Goal: Information Seeking & Learning: Check status

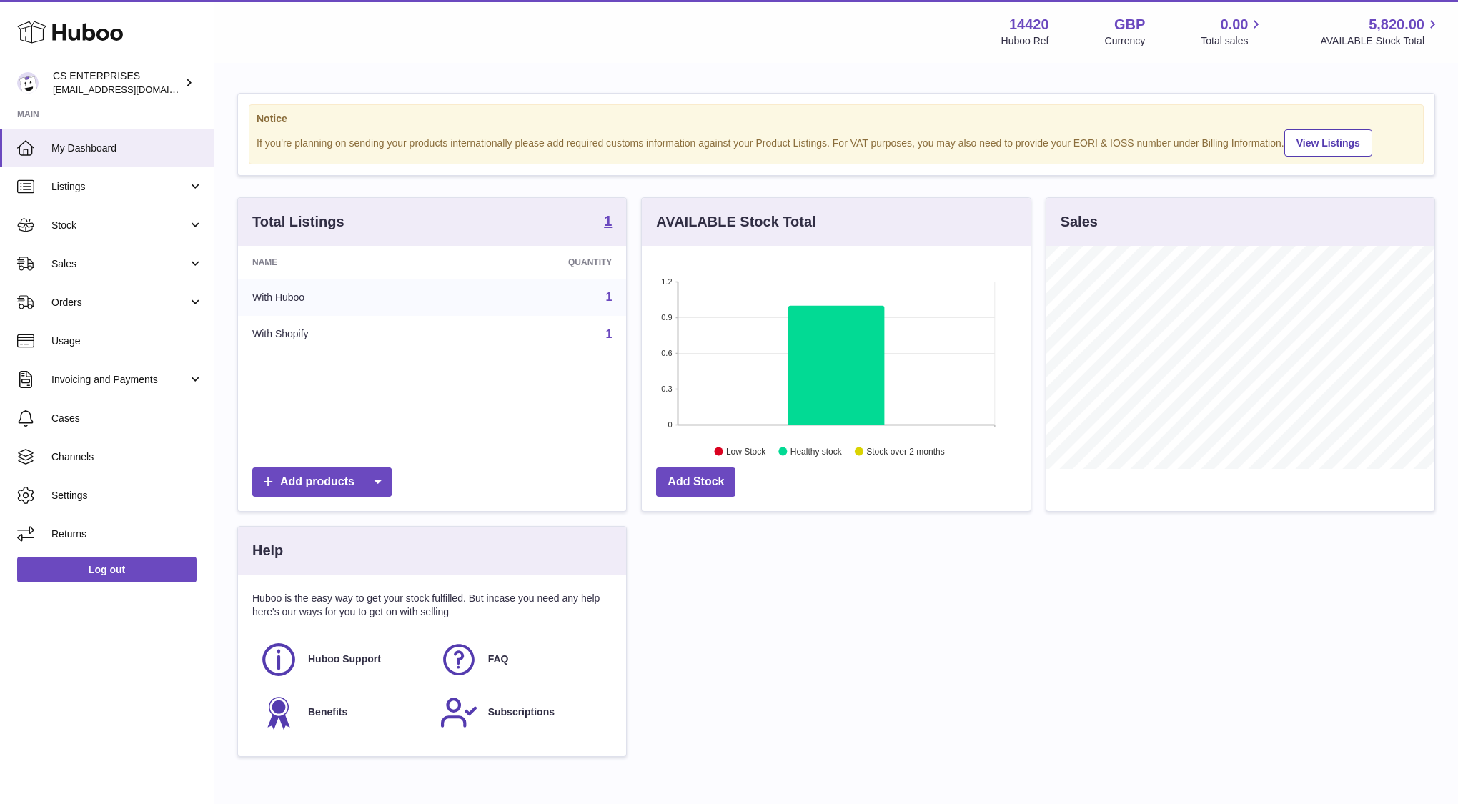
scroll to position [223, 388]
click at [1324, 144] on link "View Listings" at bounding box center [1328, 142] width 88 height 27
click at [90, 266] on span "Sales" at bounding box center [119, 264] width 136 height 14
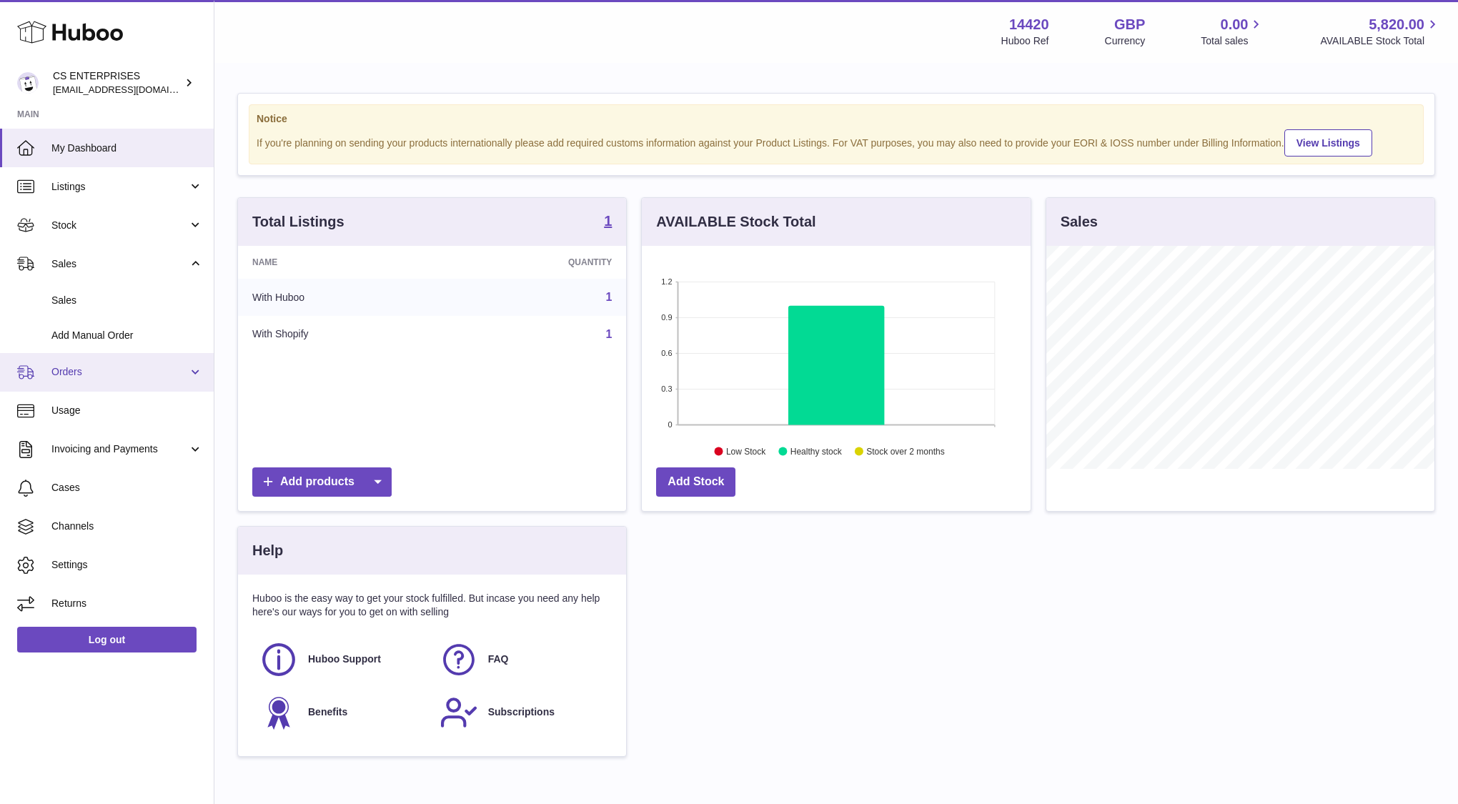
click at [86, 371] on span "Orders" at bounding box center [119, 372] width 136 height 14
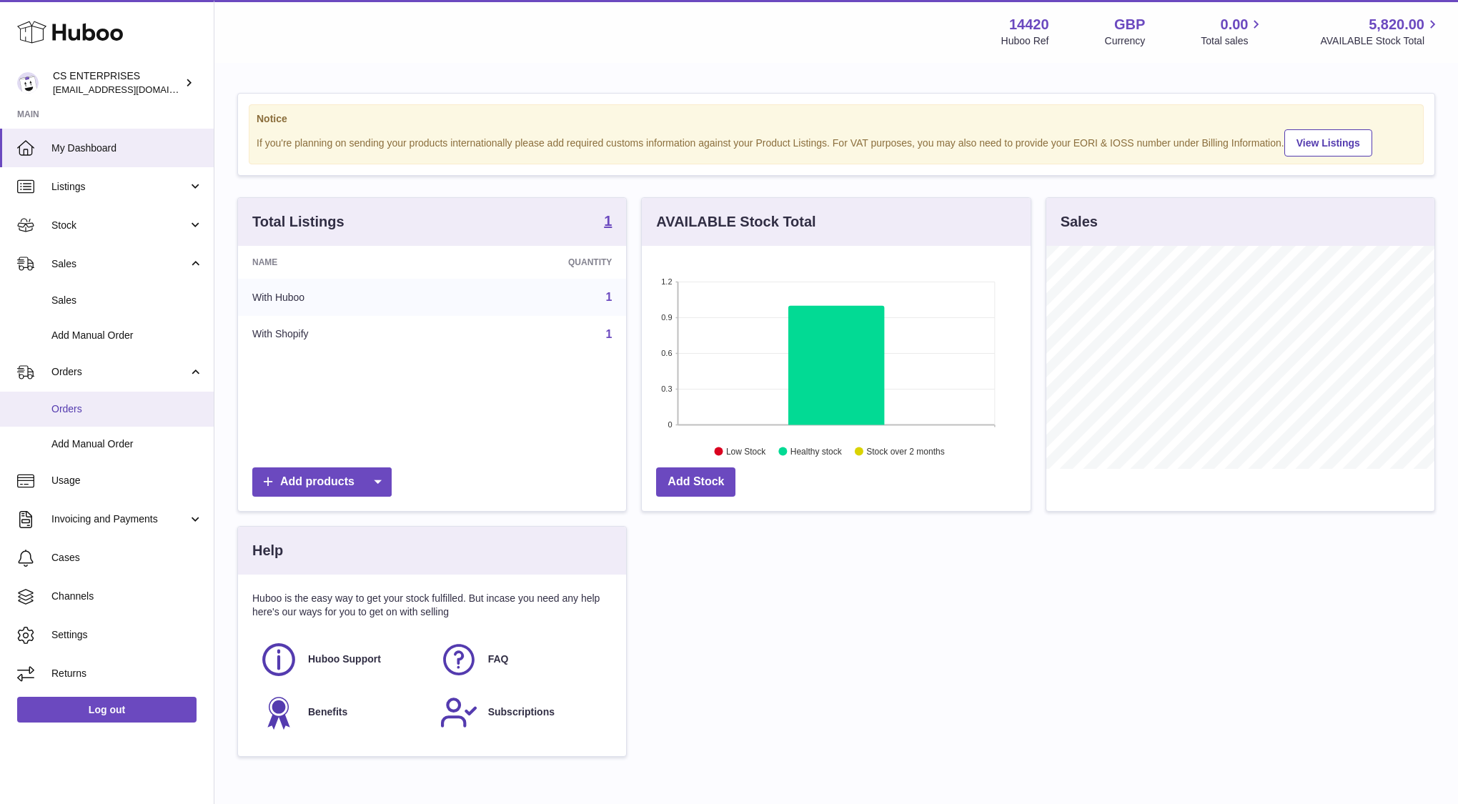
click at [83, 412] on span "Orders" at bounding box center [127, 409] width 152 height 14
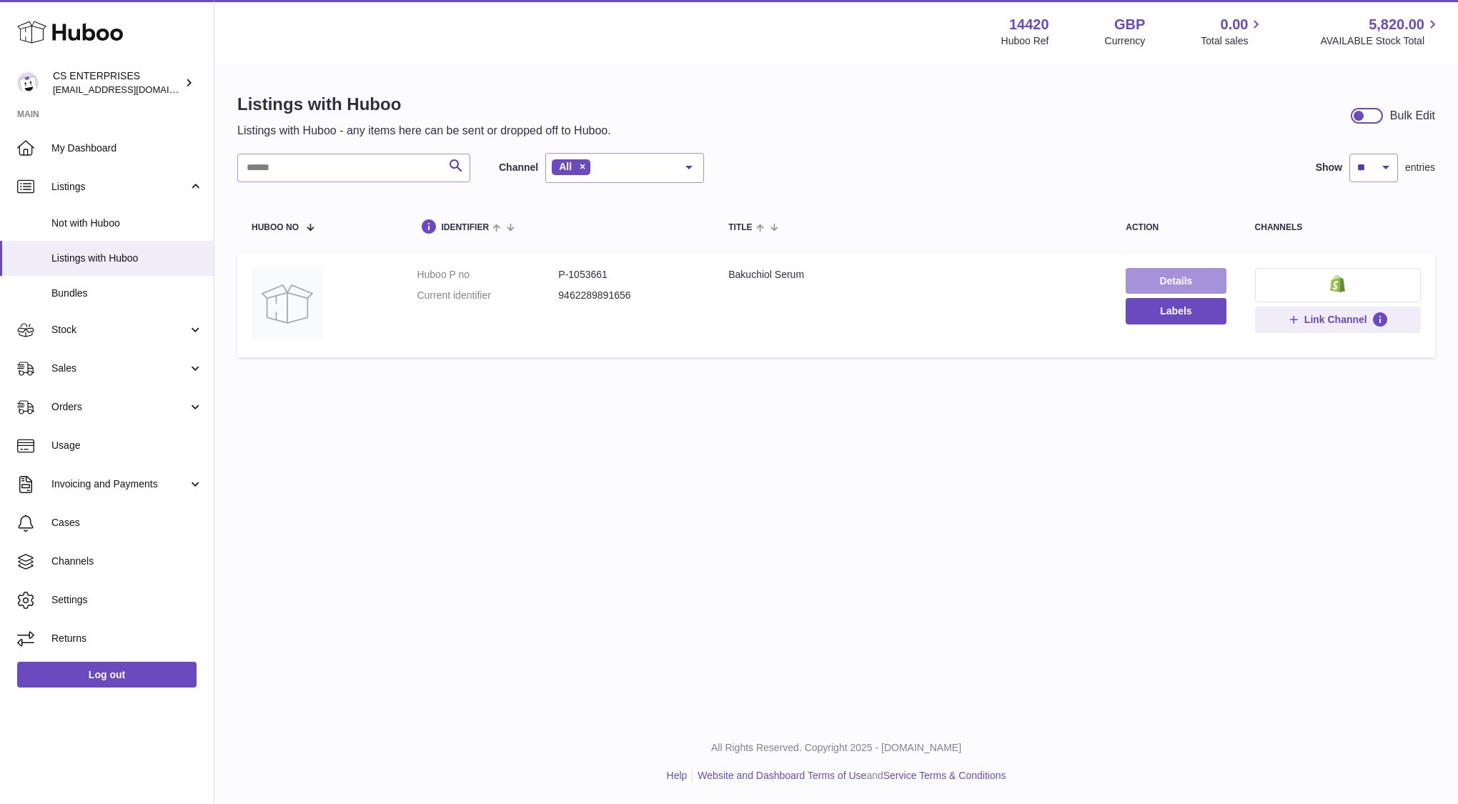
click at [1154, 283] on link "Details" at bounding box center [1176, 281] width 100 height 26
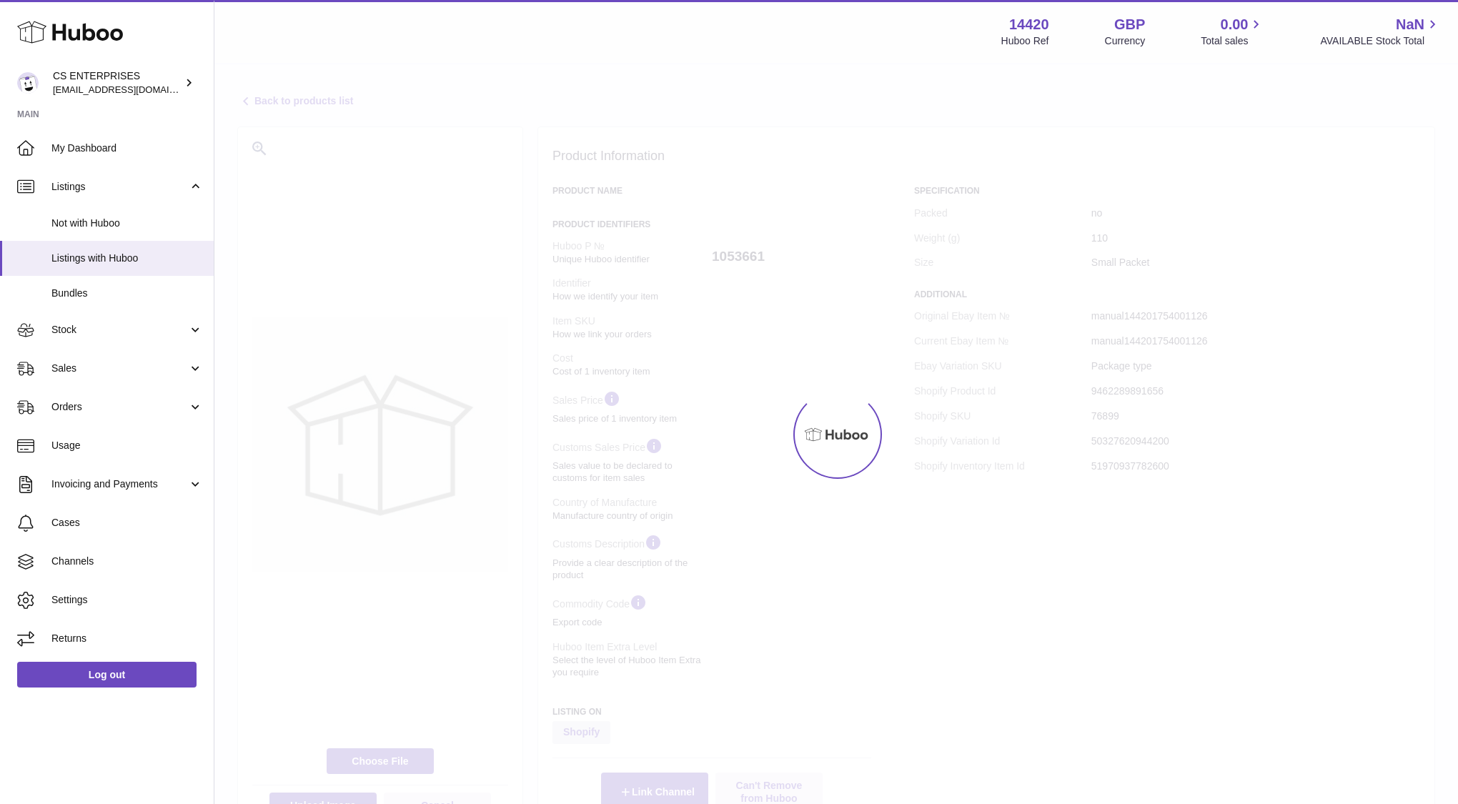
select select "***"
select select "****"
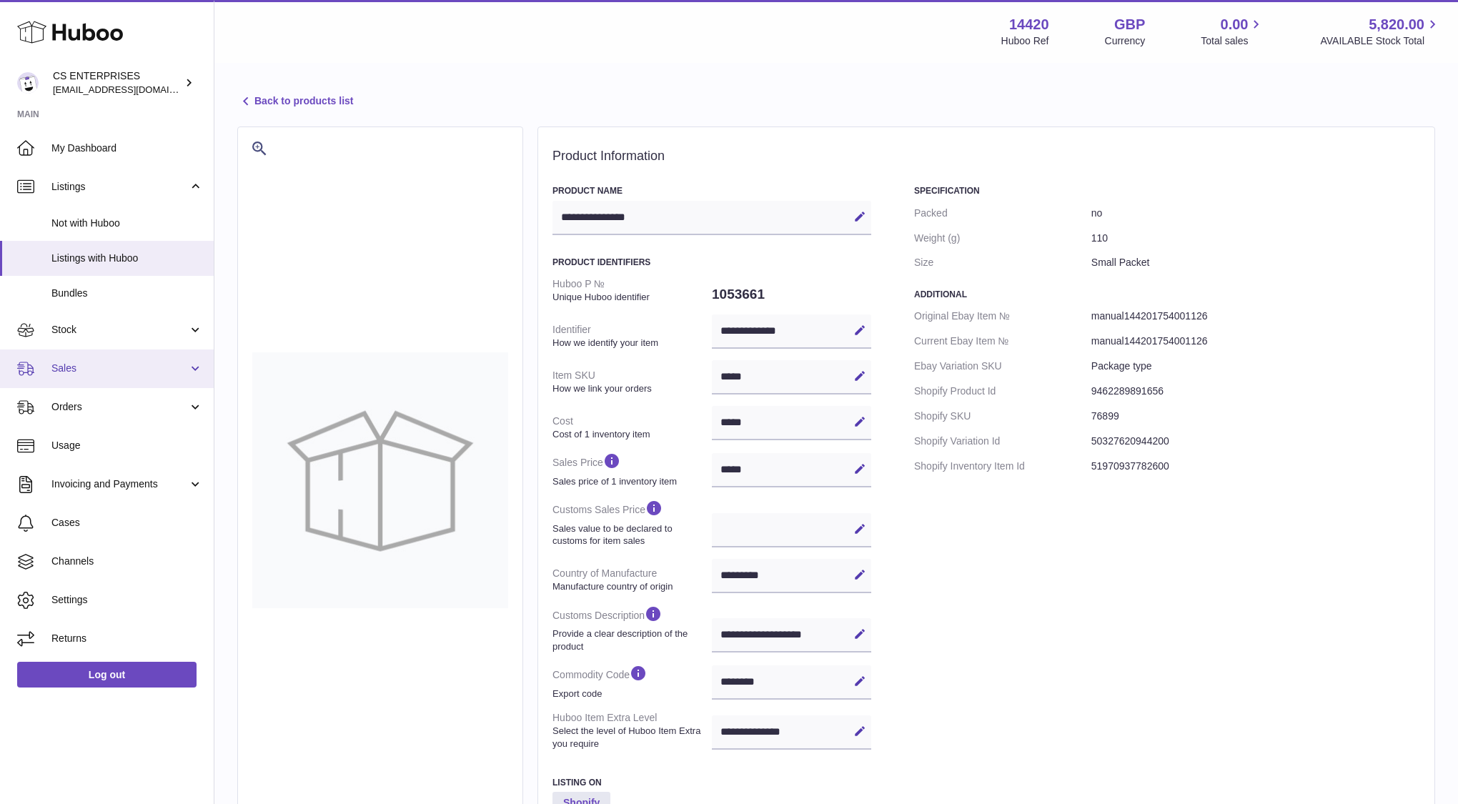
click at [89, 359] on link "Sales" at bounding box center [107, 368] width 214 height 39
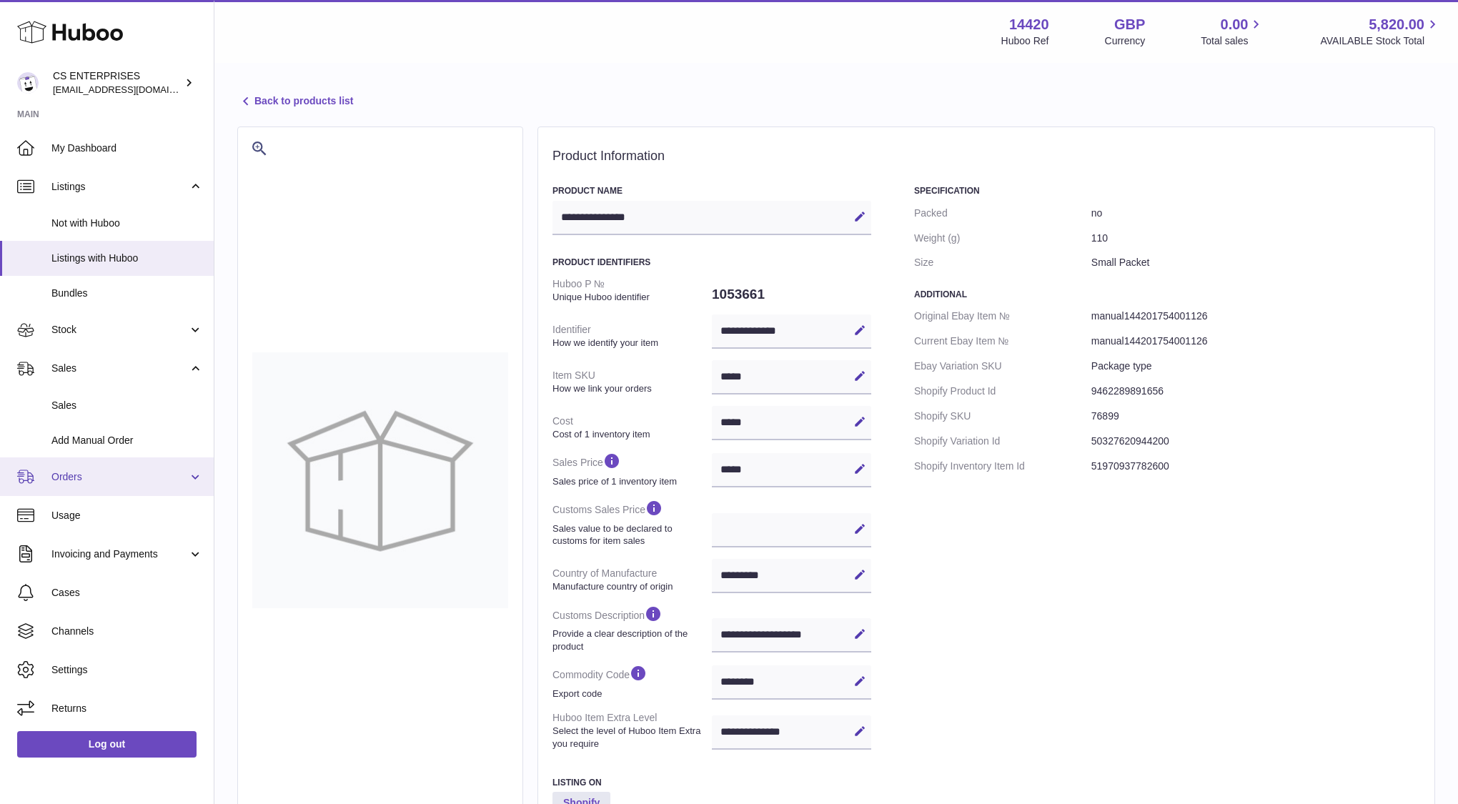
click at [94, 484] on link "Orders" at bounding box center [107, 476] width 214 height 39
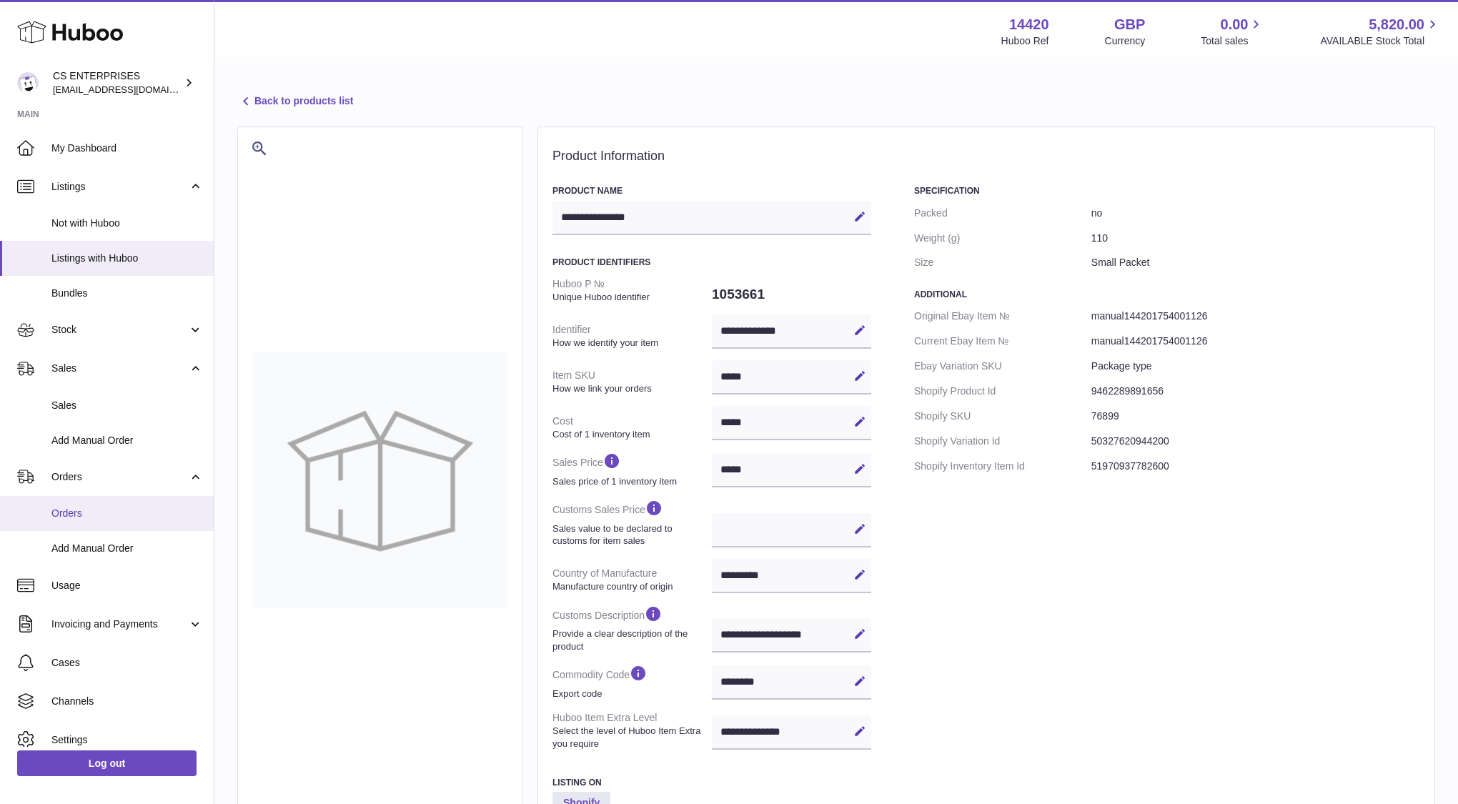
click at [104, 519] on span "Orders" at bounding box center [127, 514] width 152 height 14
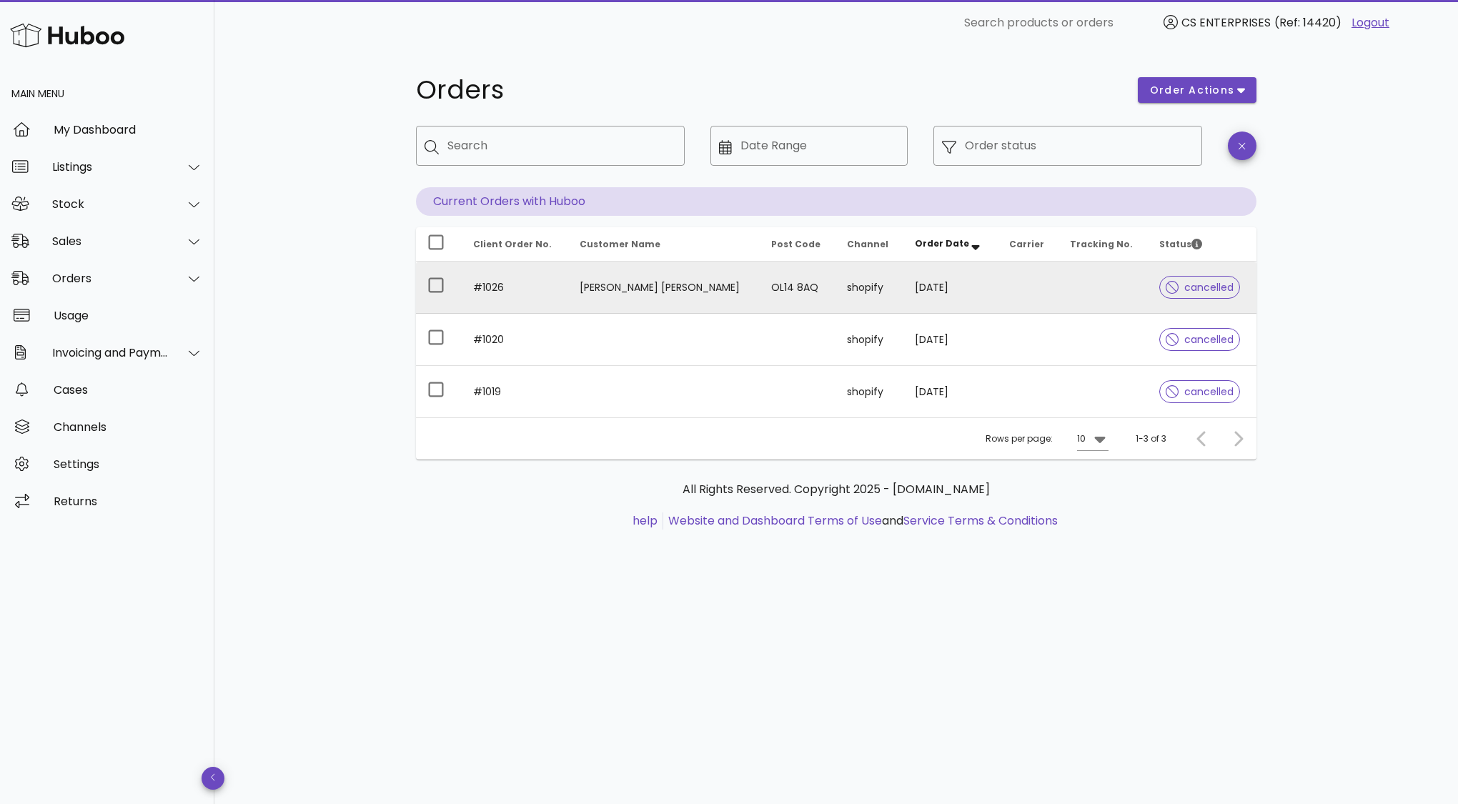
click at [1004, 287] on td at bounding box center [1028, 288] width 61 height 52
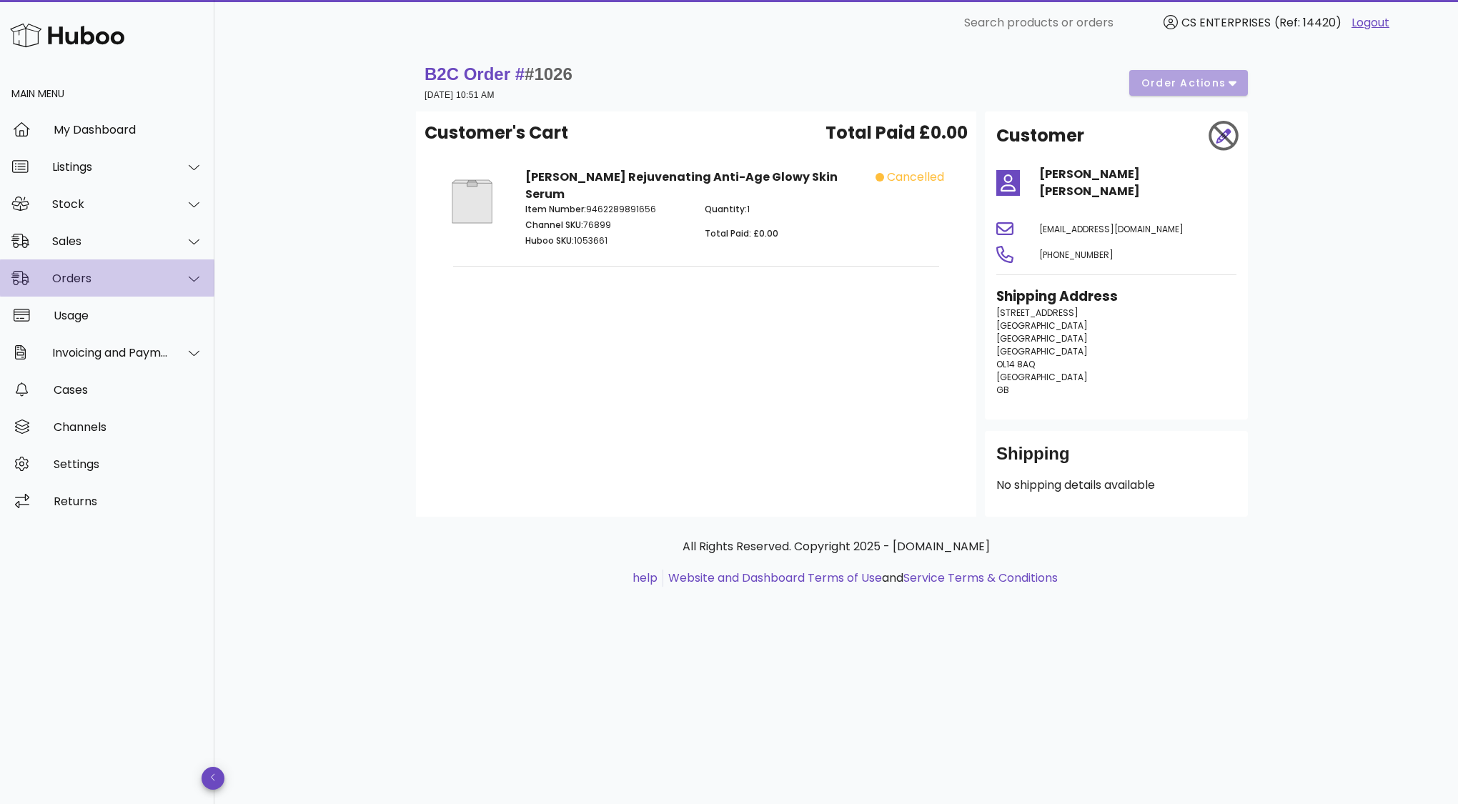
click at [101, 273] on div "Orders" at bounding box center [110, 279] width 116 height 14
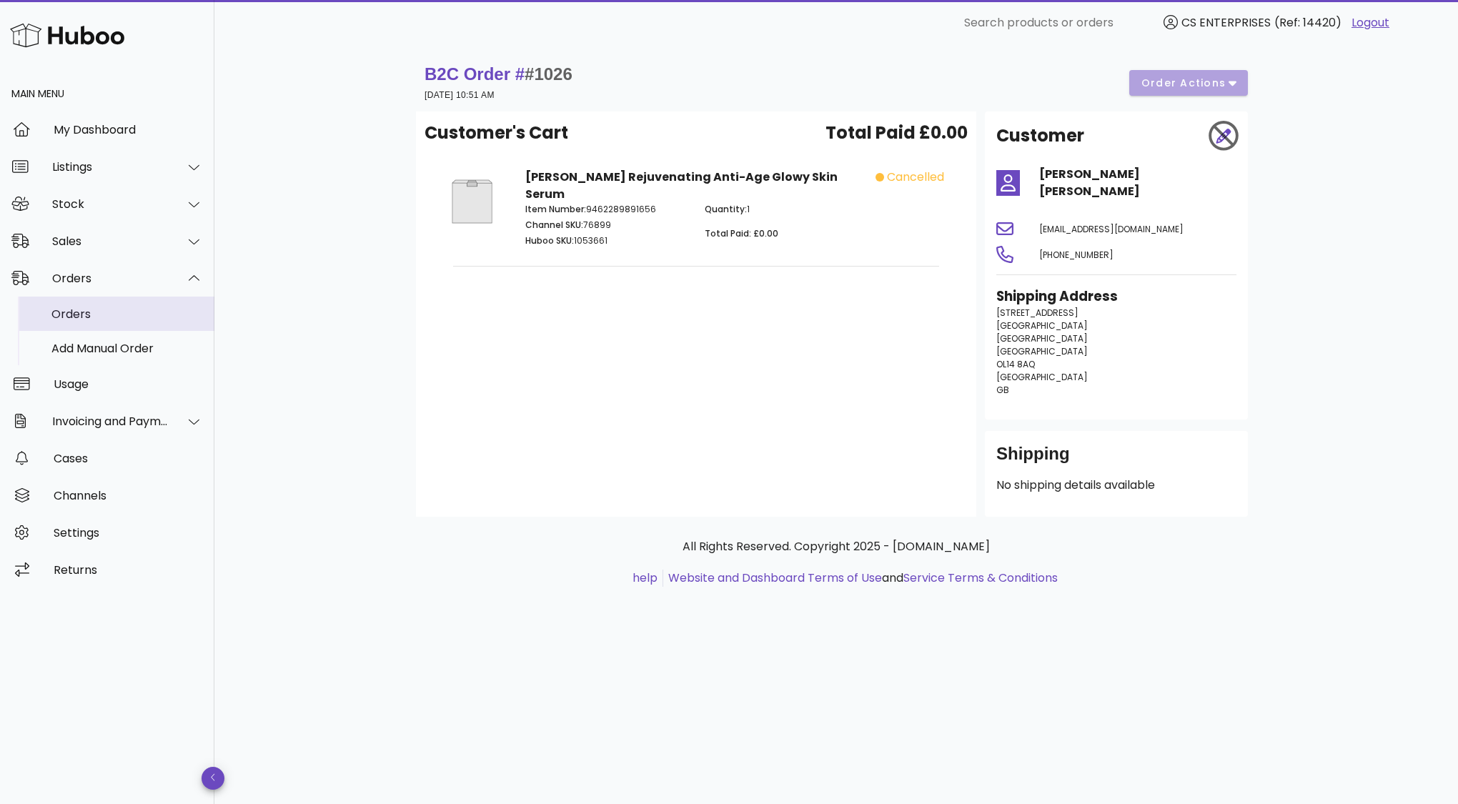
click at [94, 306] on div "Orders" at bounding box center [127, 314] width 152 height 31
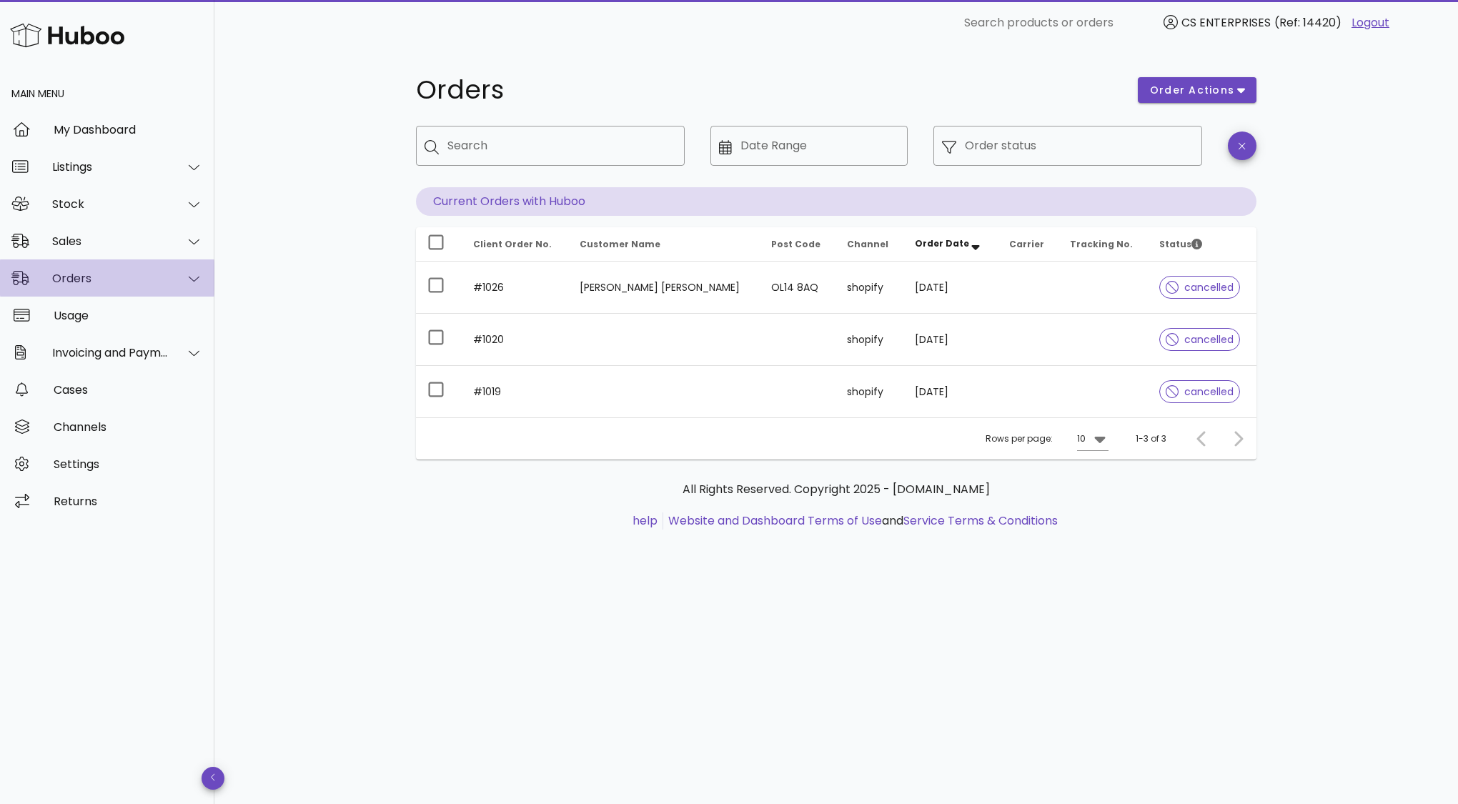
click at [102, 262] on div "Orders" at bounding box center [107, 277] width 214 height 37
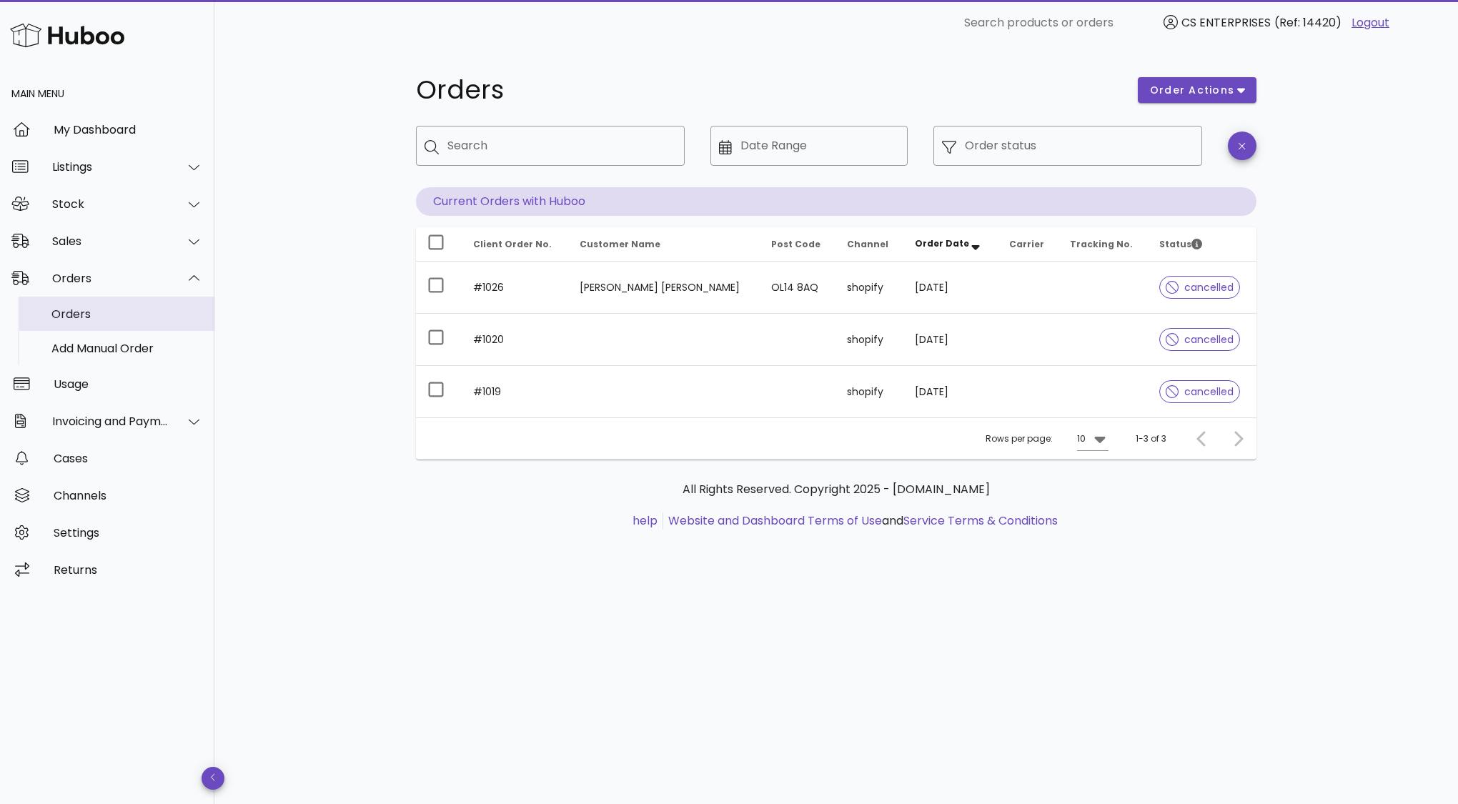
click at [94, 314] on div "Orders" at bounding box center [127, 314] width 152 height 14
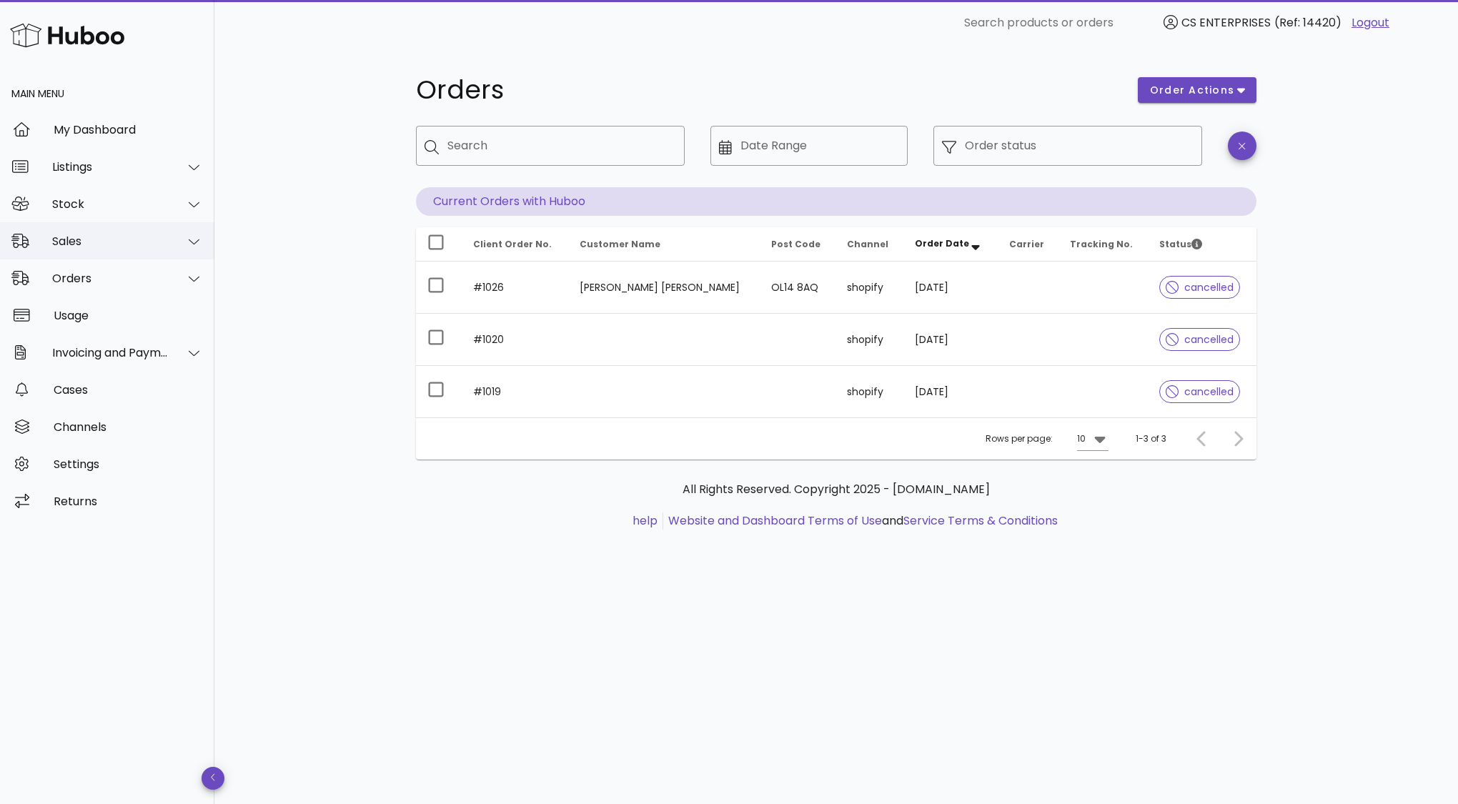
click at [125, 255] on div "Sales" at bounding box center [107, 240] width 214 height 37
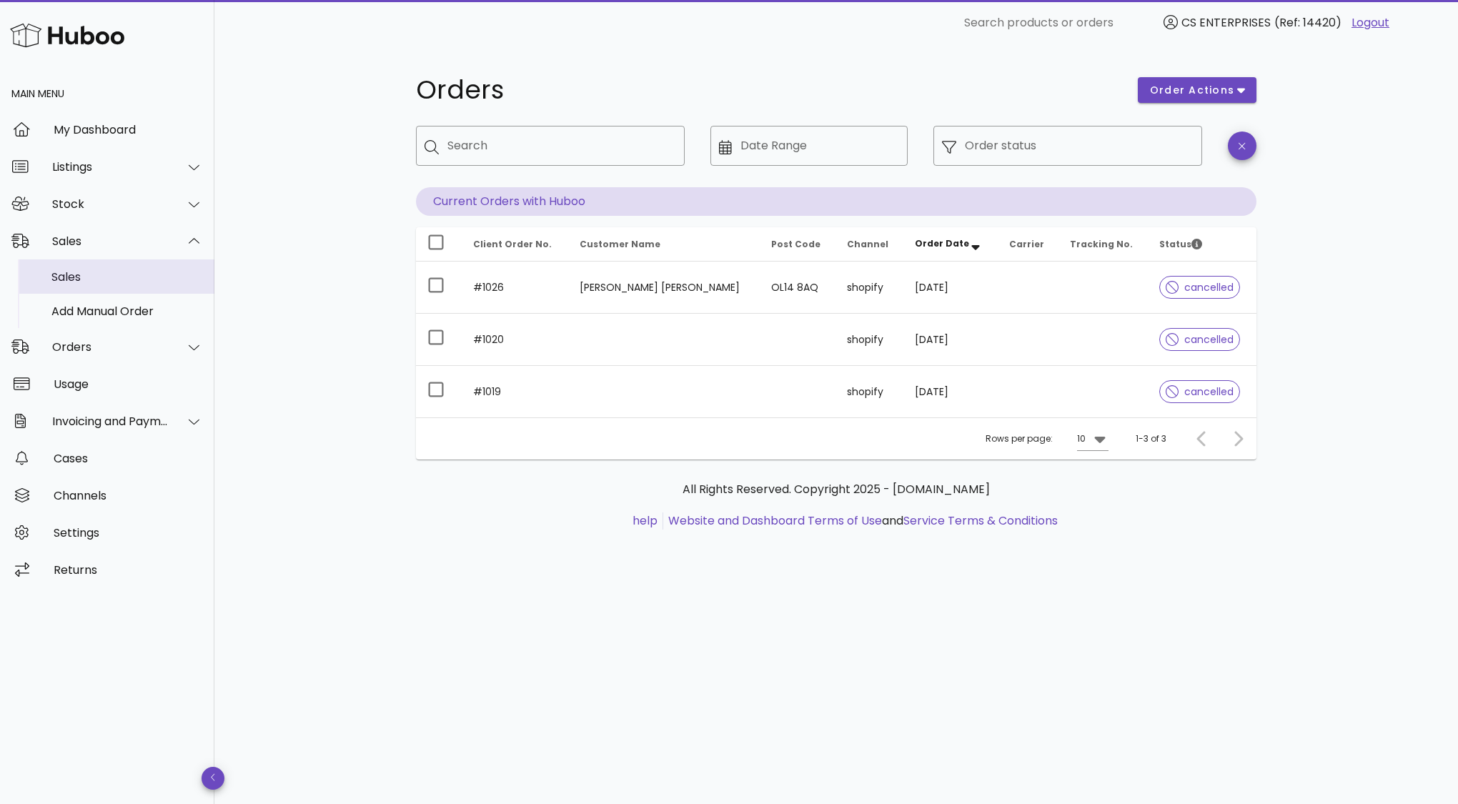
click at [111, 281] on div "Sales" at bounding box center [127, 277] width 152 height 14
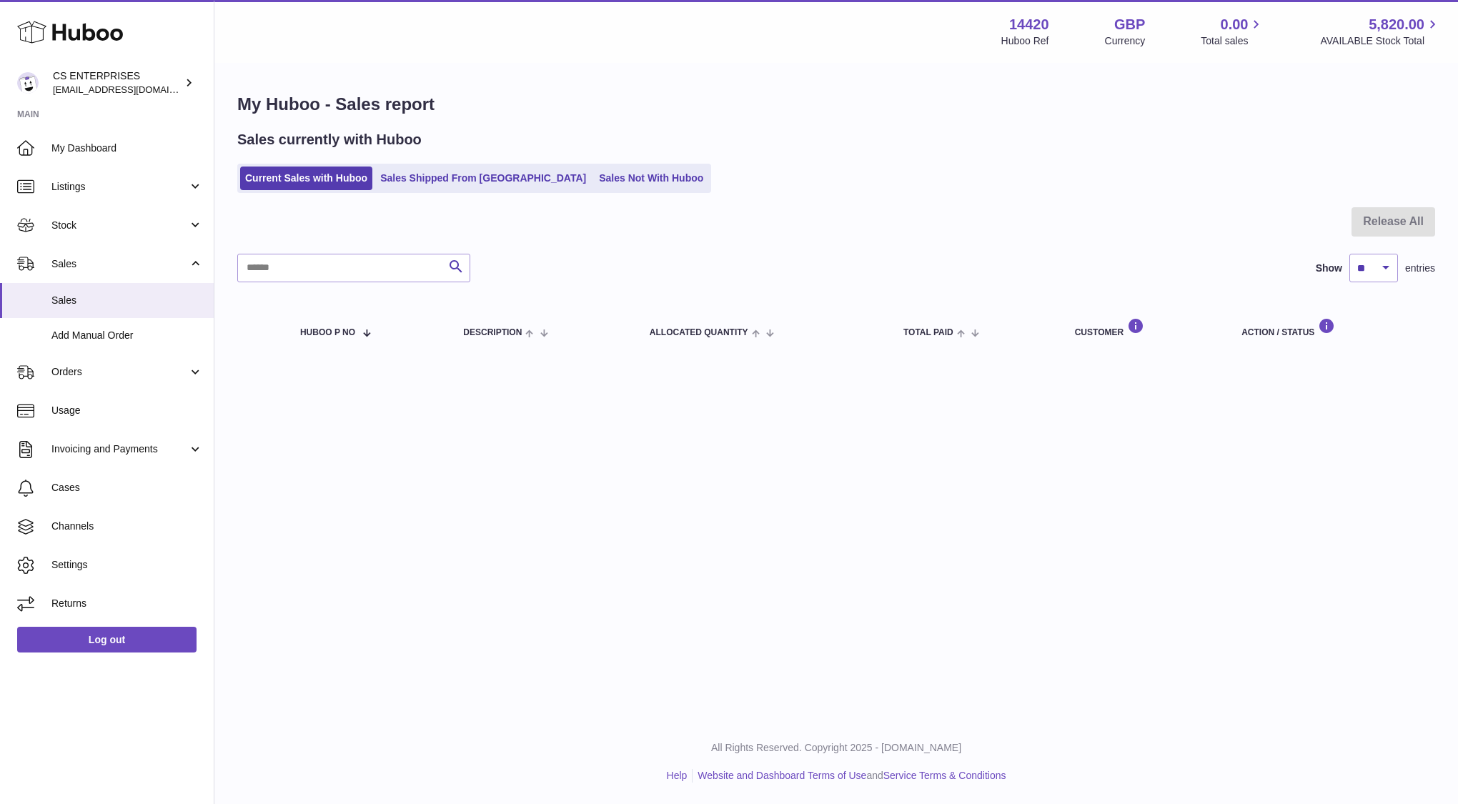
click at [545, 190] on ul "Current Sales with Huboo Sales Shipped From Huboo Sales Not With Huboo" at bounding box center [474, 178] width 474 height 29
click at [455, 190] on ul "Current Sales with Huboo Sales Shipped From Huboo Sales Not With Huboo" at bounding box center [474, 178] width 474 height 29
click at [455, 186] on link "Sales Shipped From [GEOGRAPHIC_DATA]" at bounding box center [483, 179] width 216 height 24
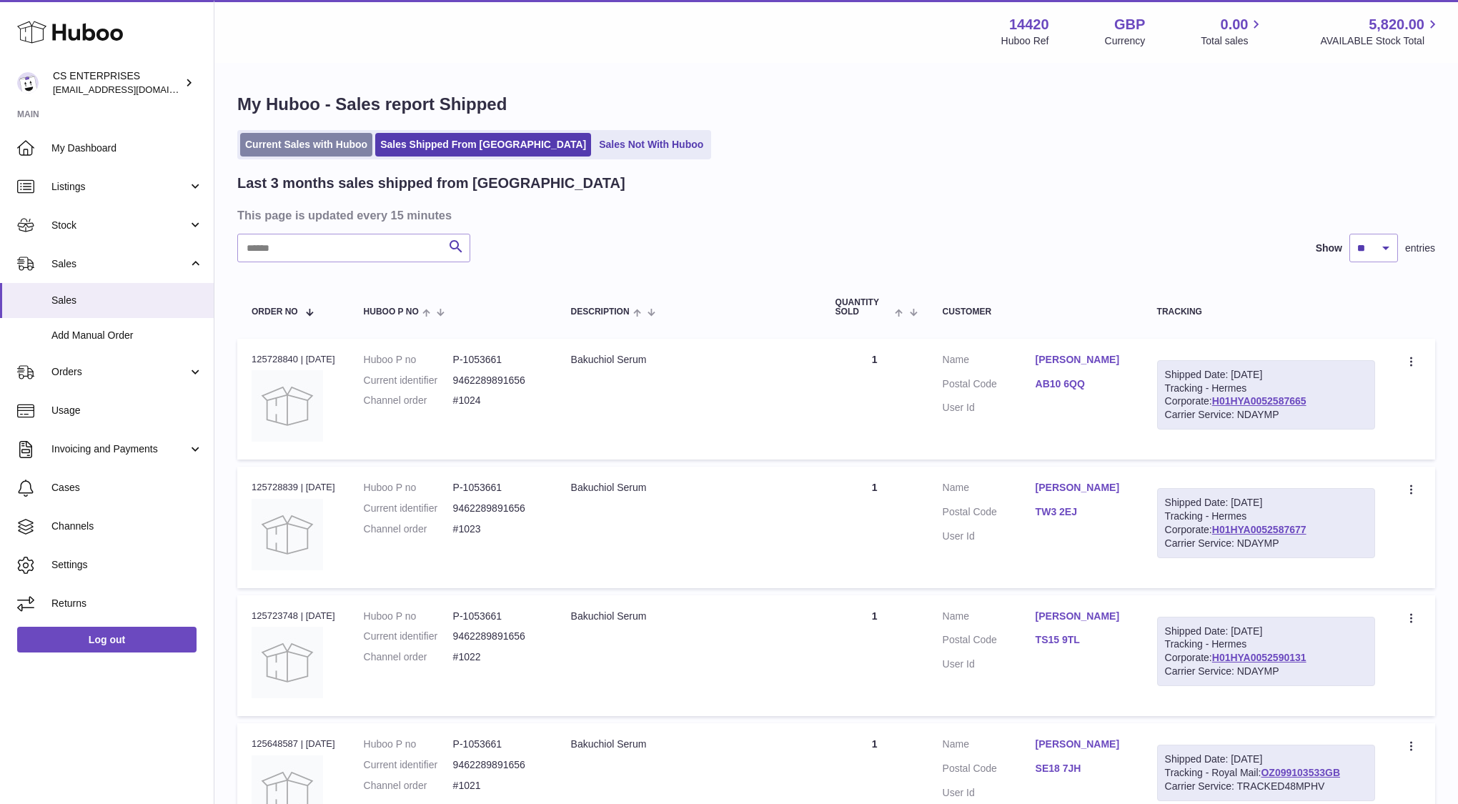
click at [311, 148] on link "Current Sales with Huboo" at bounding box center [306, 145] width 132 height 24
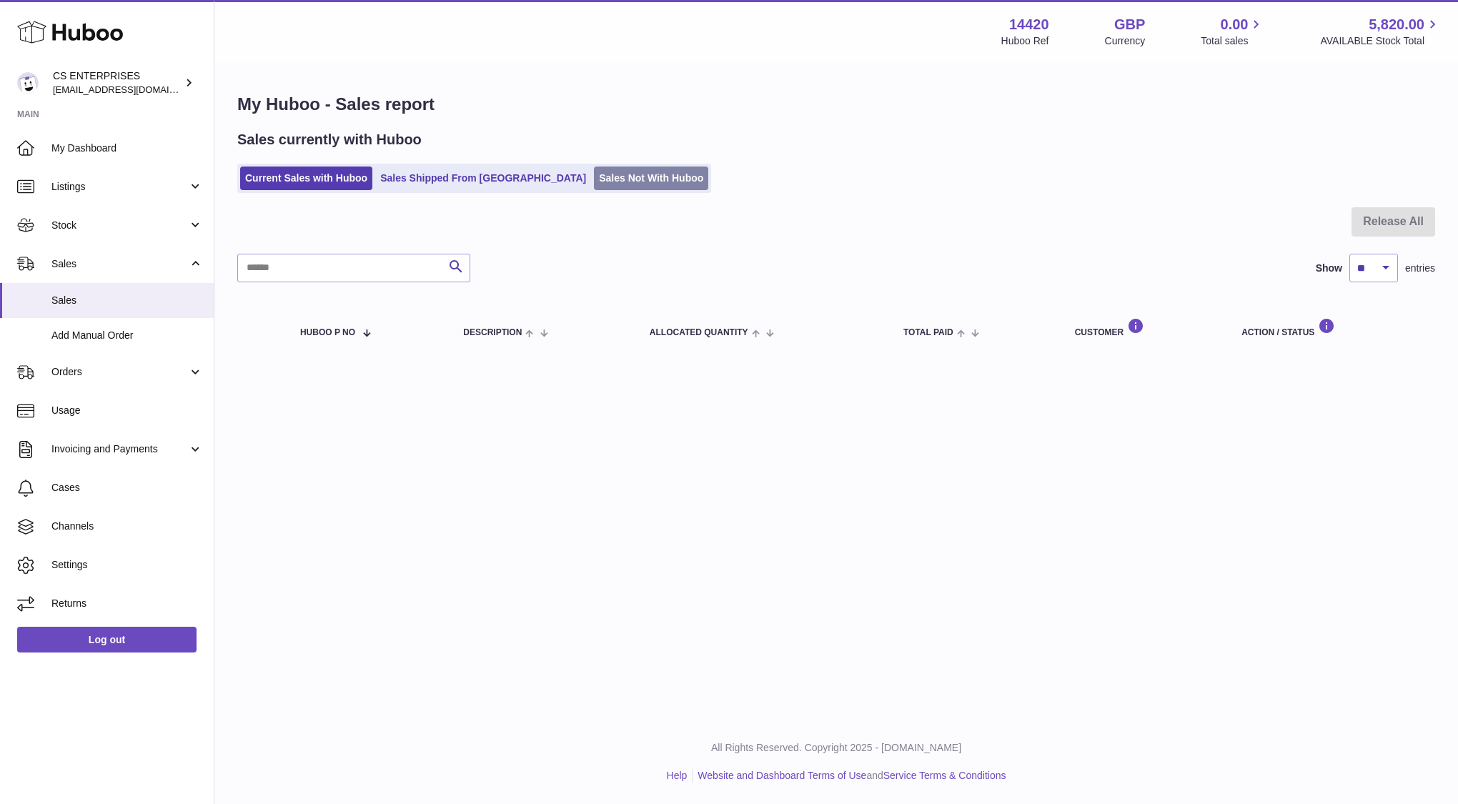
click at [594, 178] on link "Sales Not With Huboo" at bounding box center [651, 179] width 114 height 24
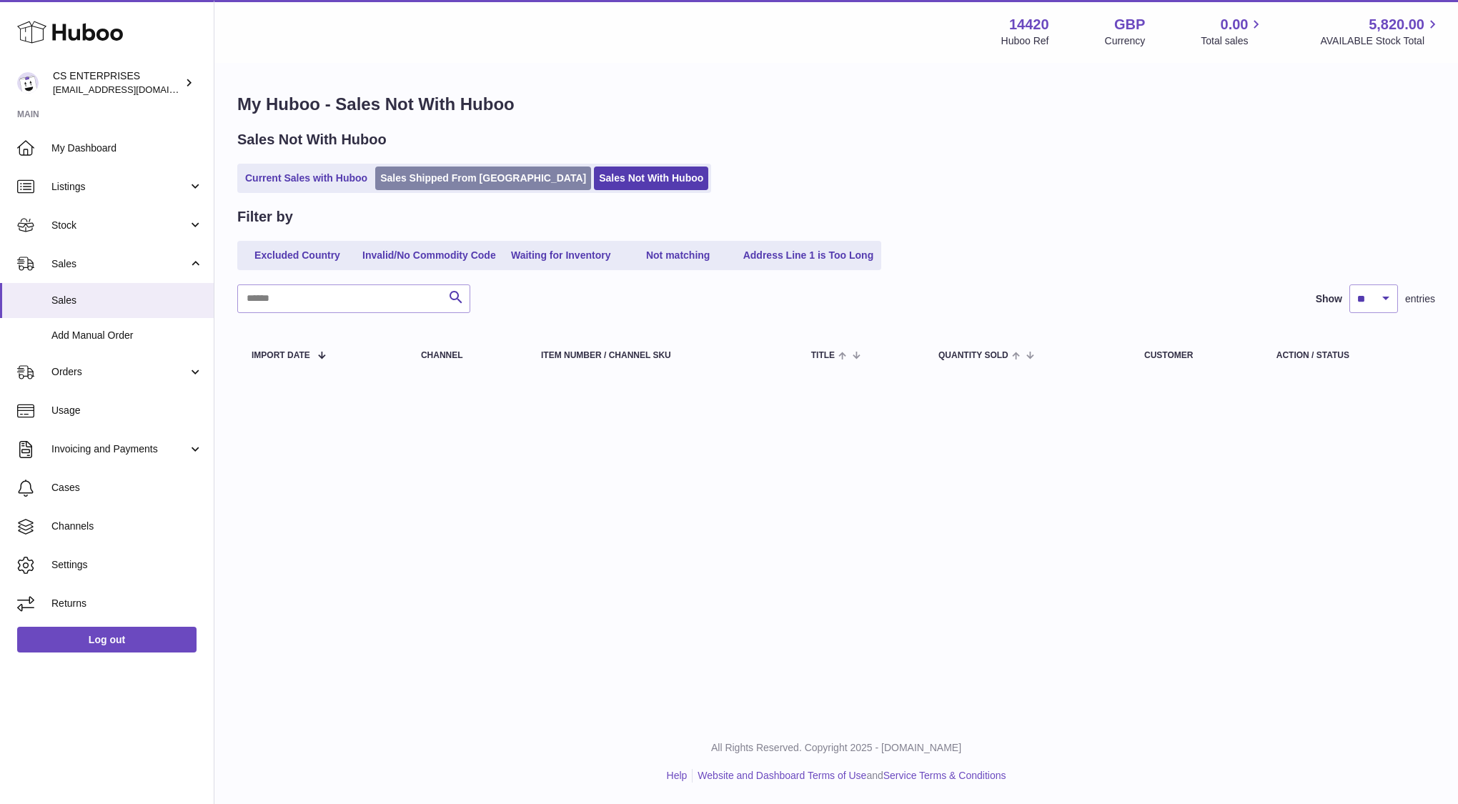
click at [466, 181] on link "Sales Shipped From Huboo" at bounding box center [483, 179] width 216 height 24
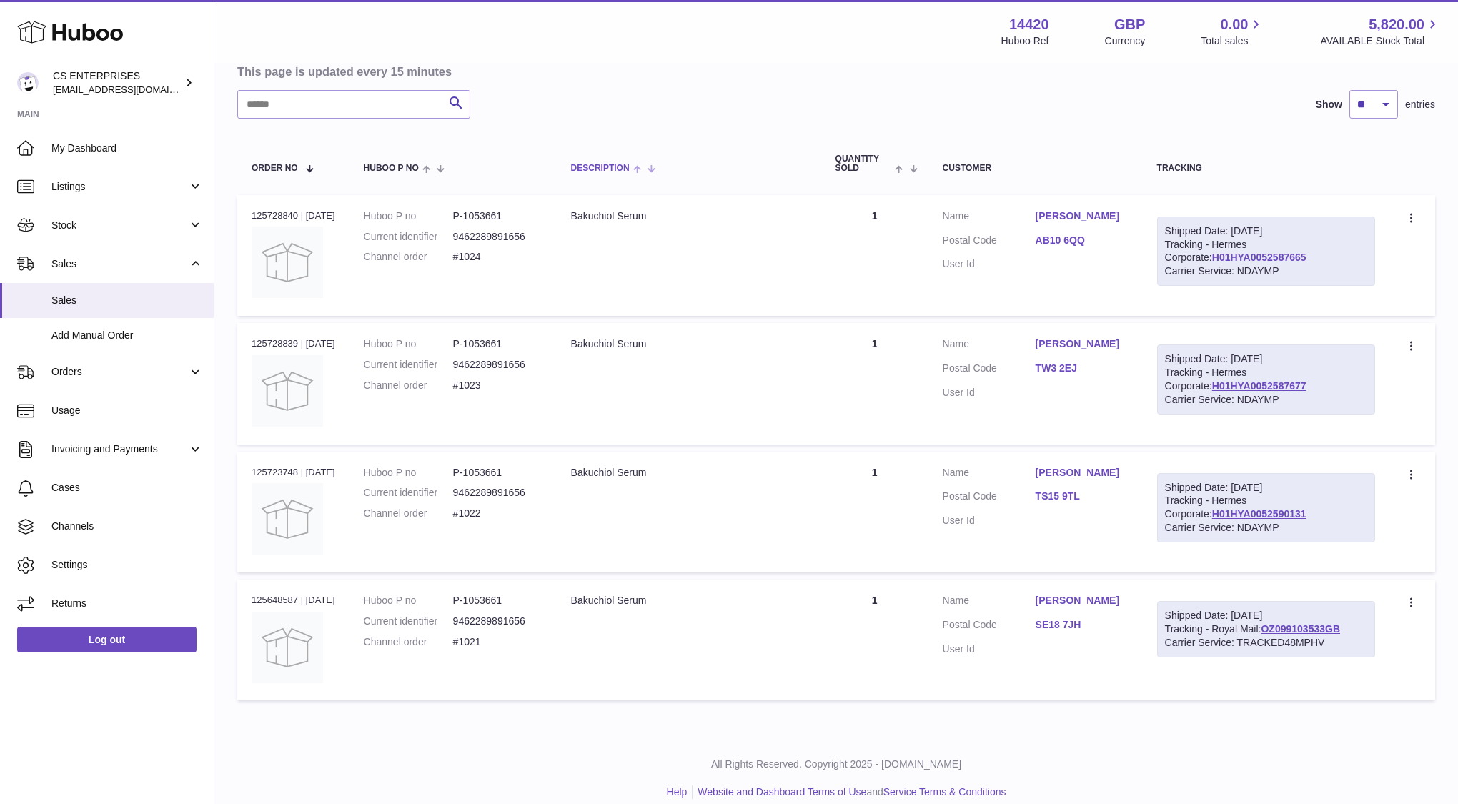
scroll to position [160, 0]
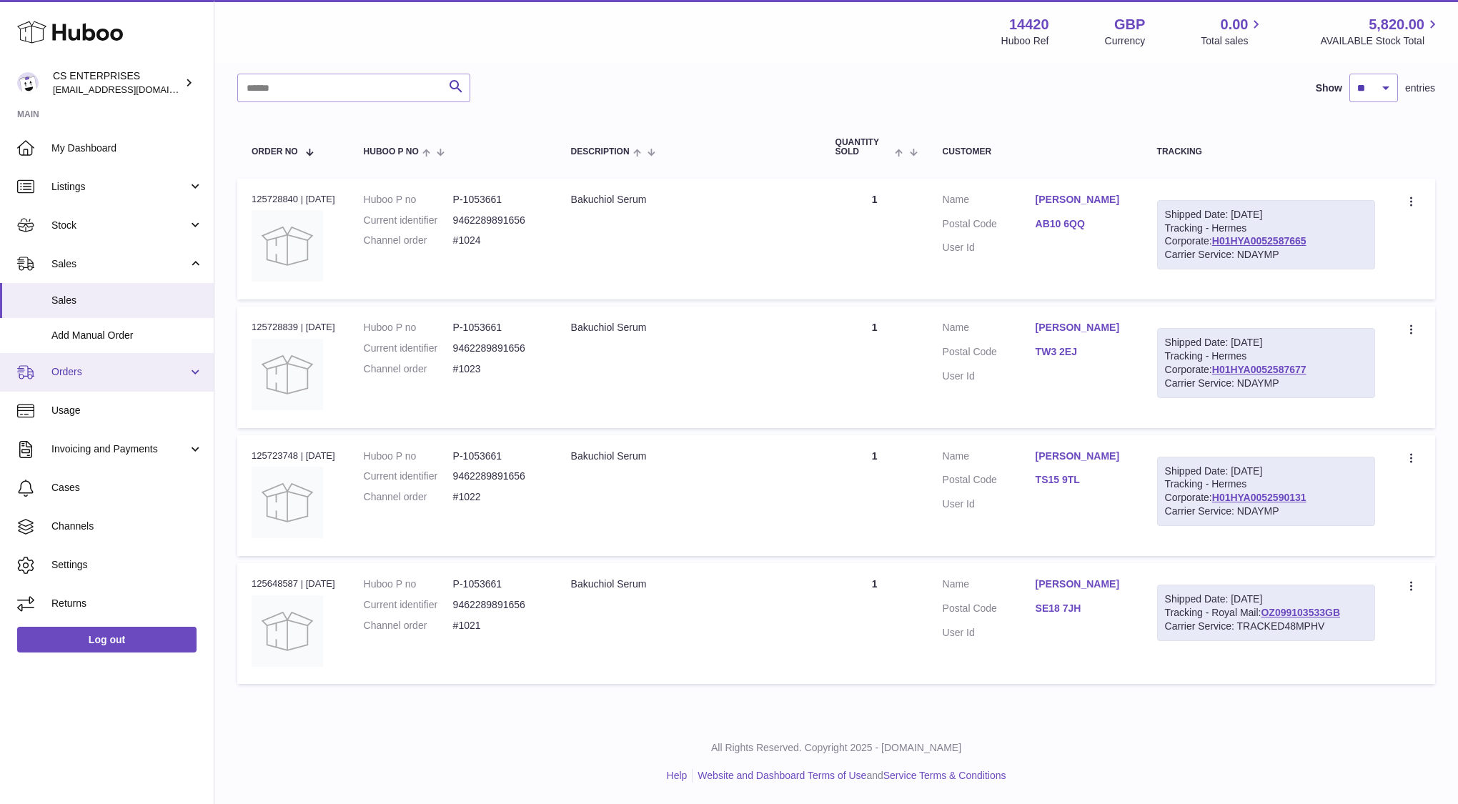
click at [122, 376] on span "Orders" at bounding box center [119, 372] width 136 height 14
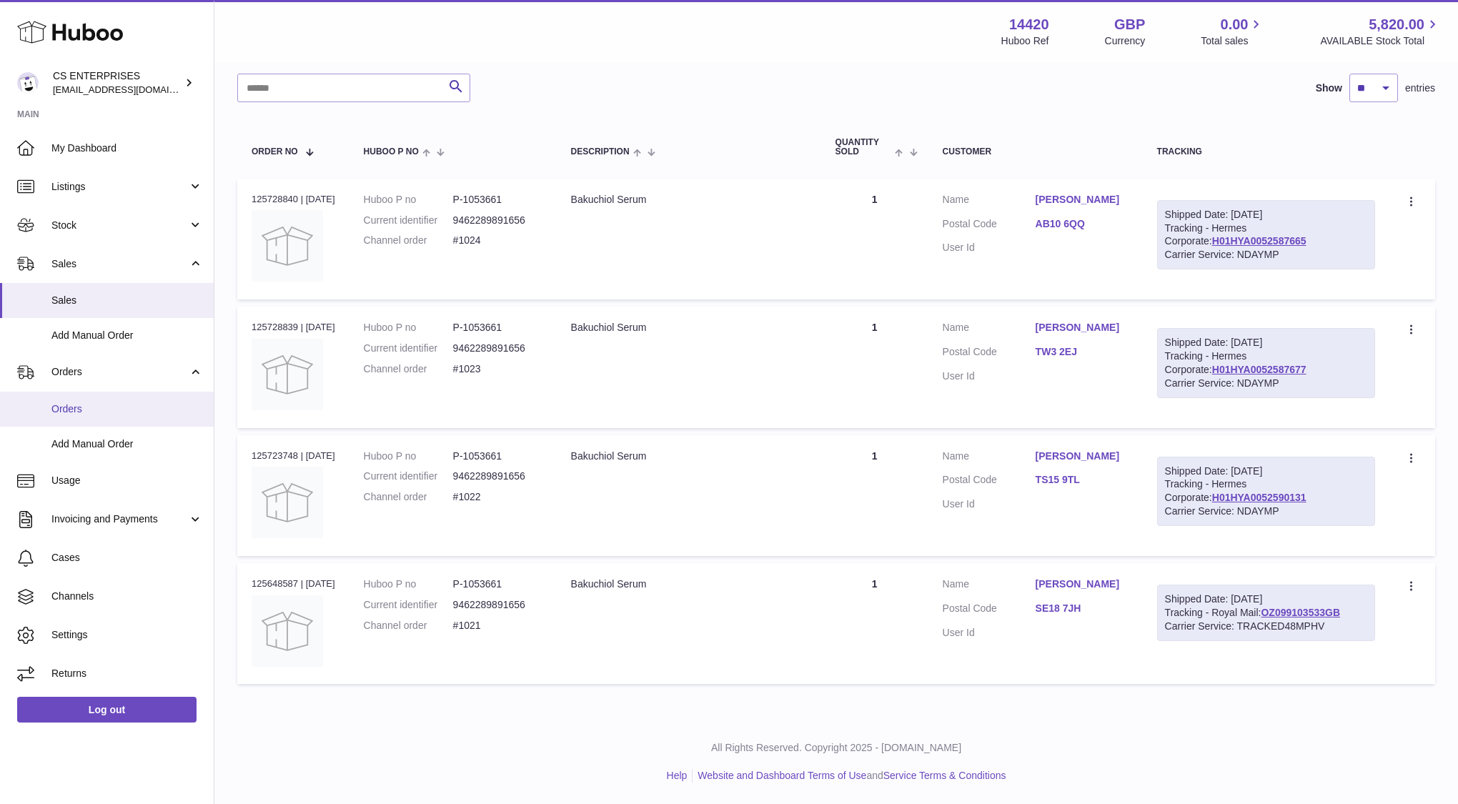
click at [113, 406] on span "Orders" at bounding box center [127, 409] width 152 height 14
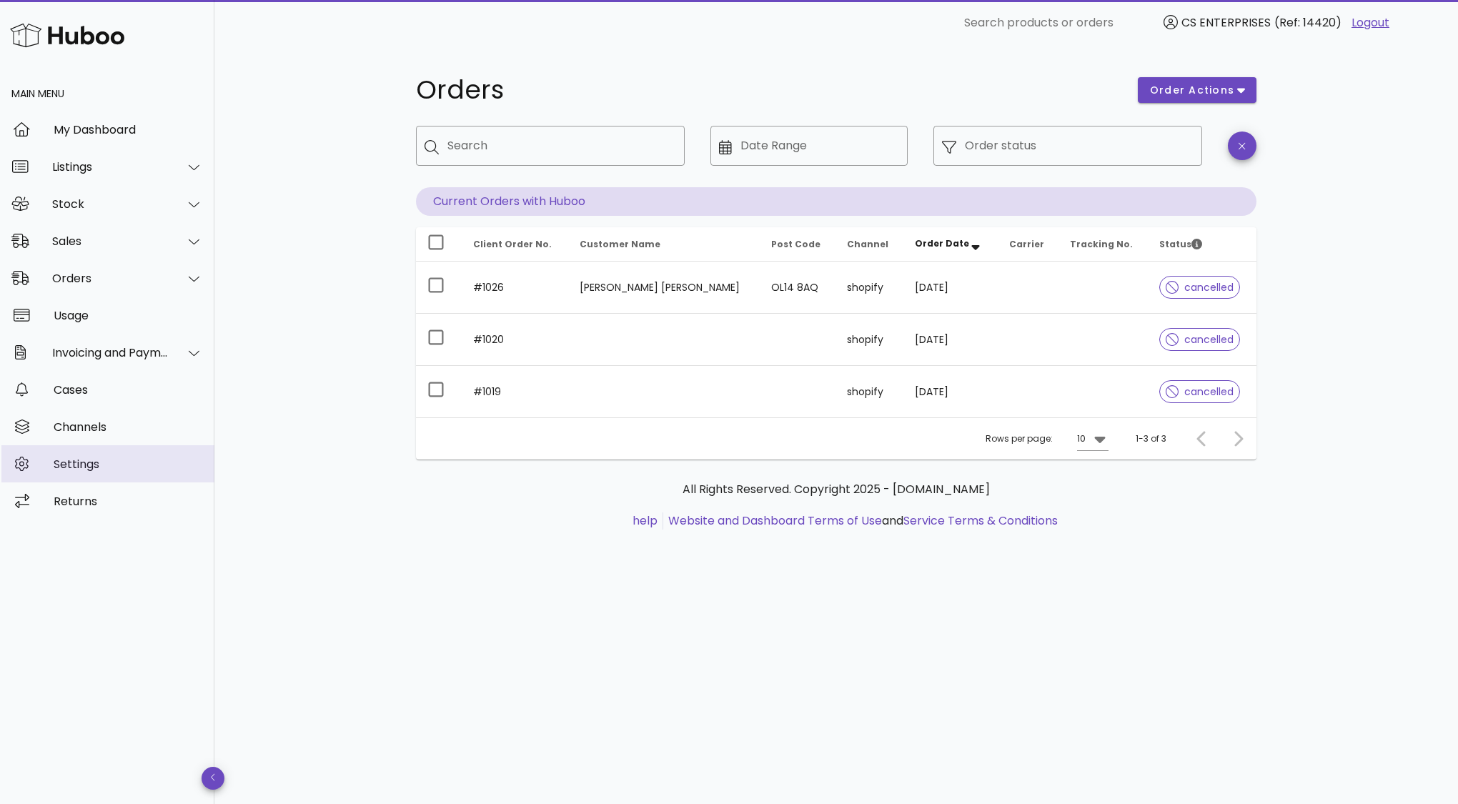
click at [95, 465] on div "Settings" at bounding box center [128, 464] width 149 height 14
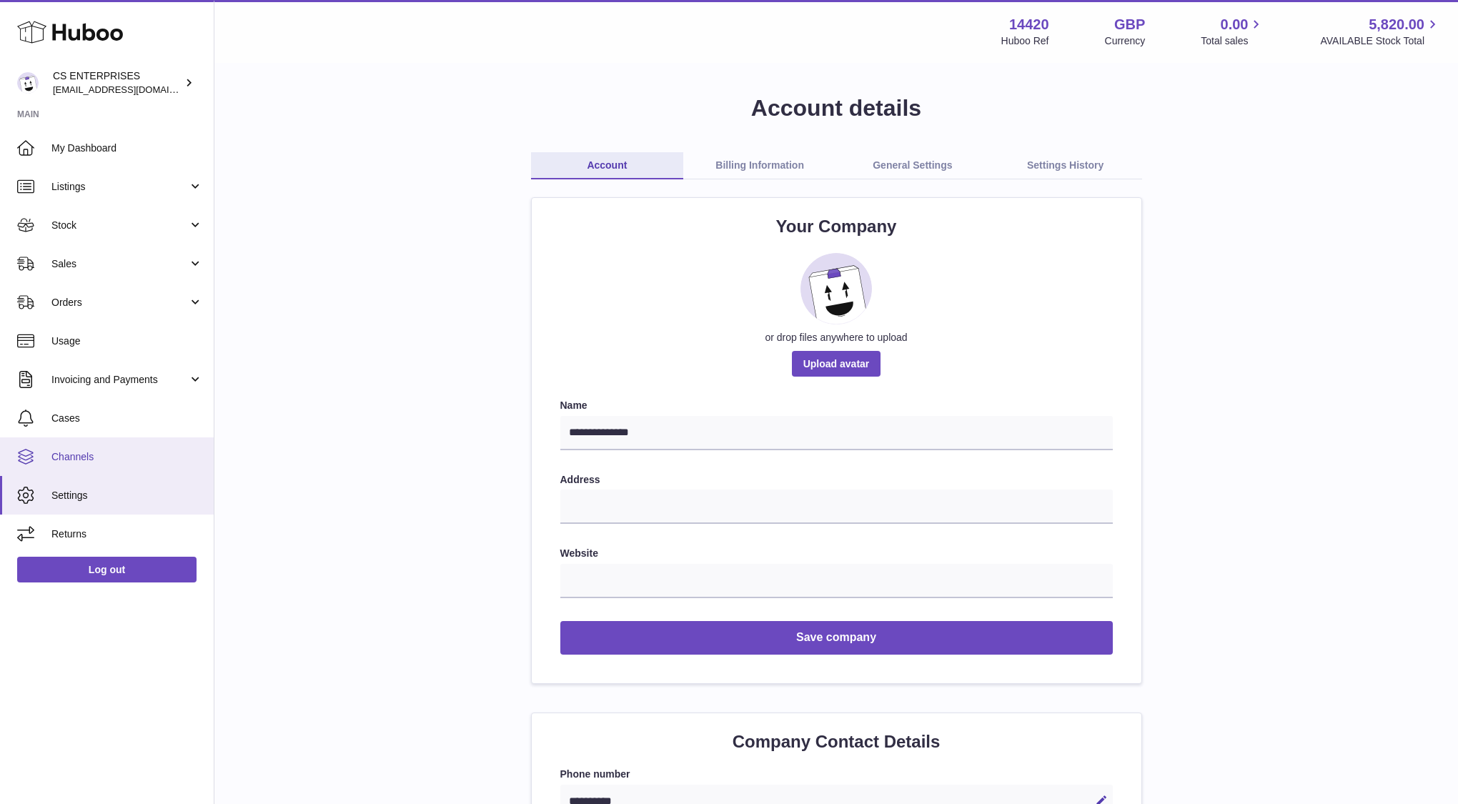
click at [96, 460] on span "Channels" at bounding box center [127, 457] width 152 height 14
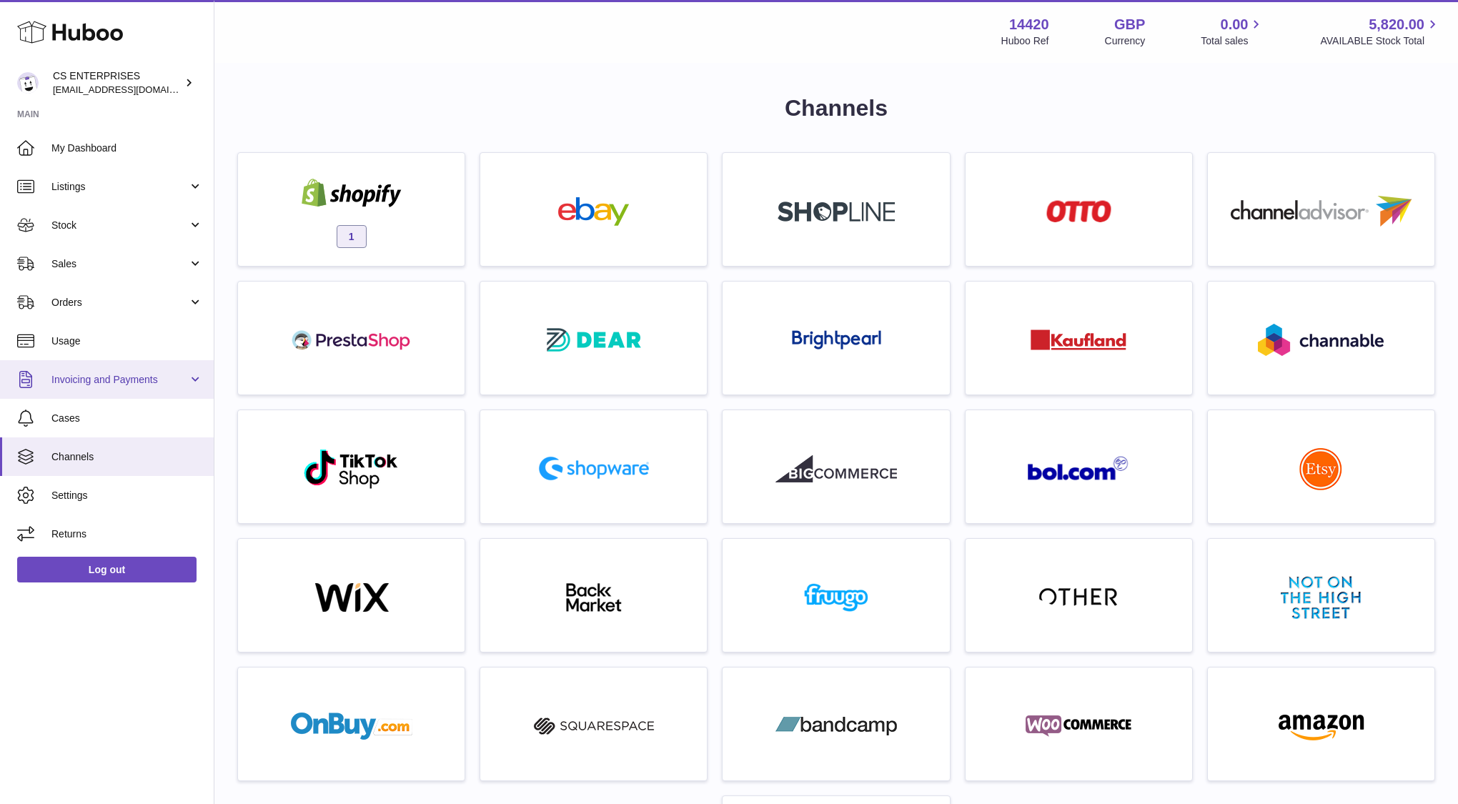
click at [108, 389] on link "Invoicing and Payments" at bounding box center [107, 379] width 214 height 39
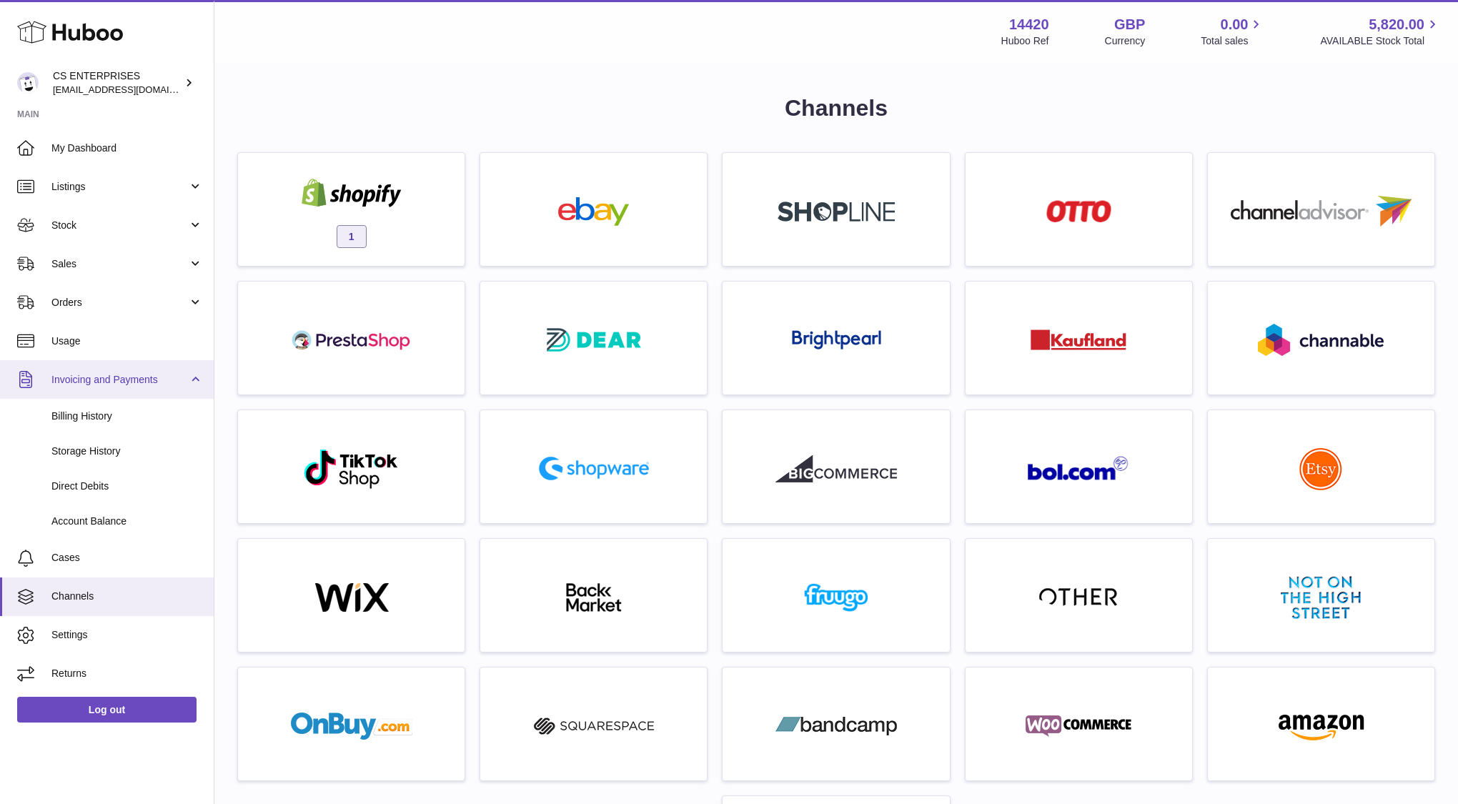
click at [116, 381] on span "Invoicing and Payments" at bounding box center [119, 380] width 136 height 14
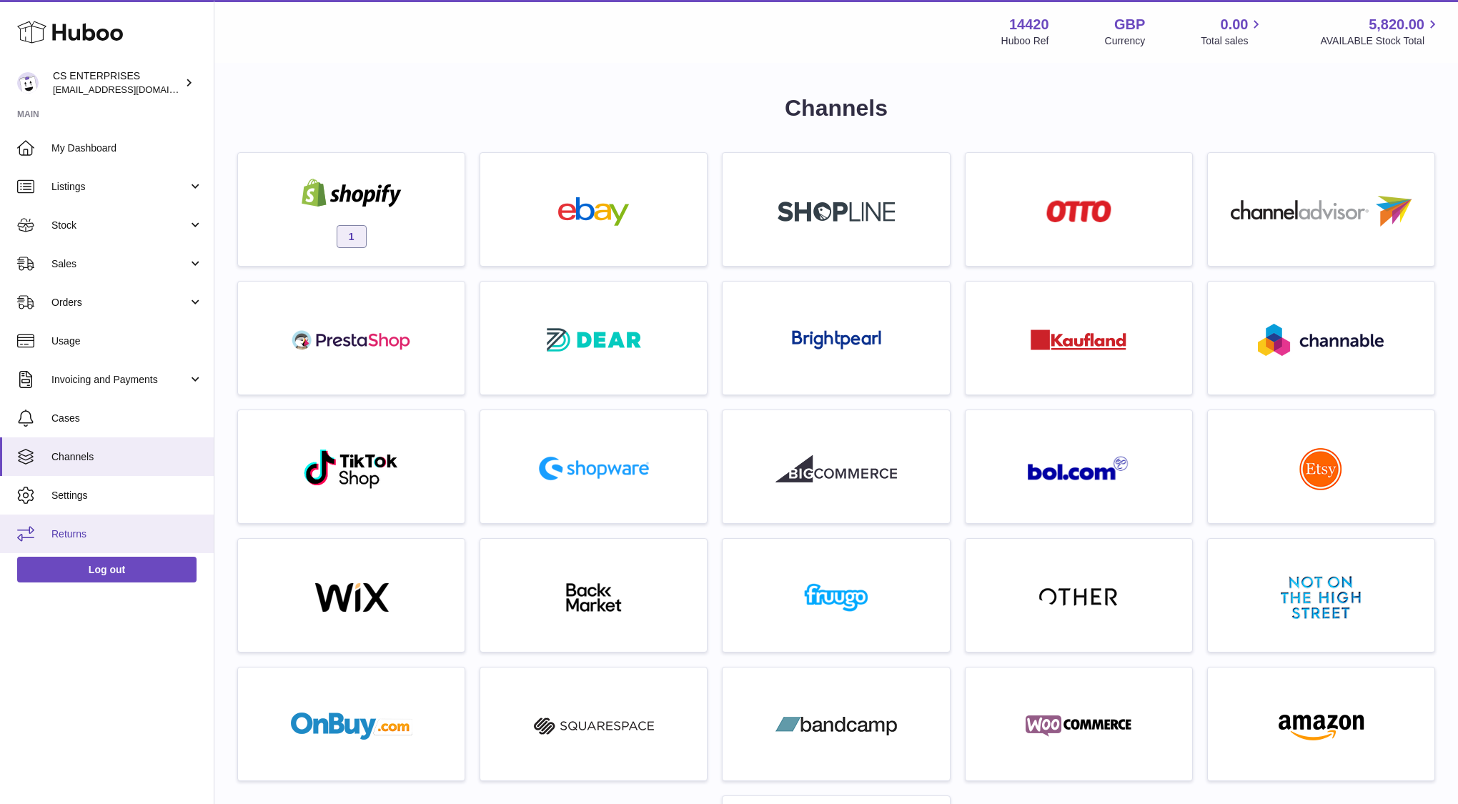
click at [95, 540] on span "Returns" at bounding box center [127, 534] width 152 height 14
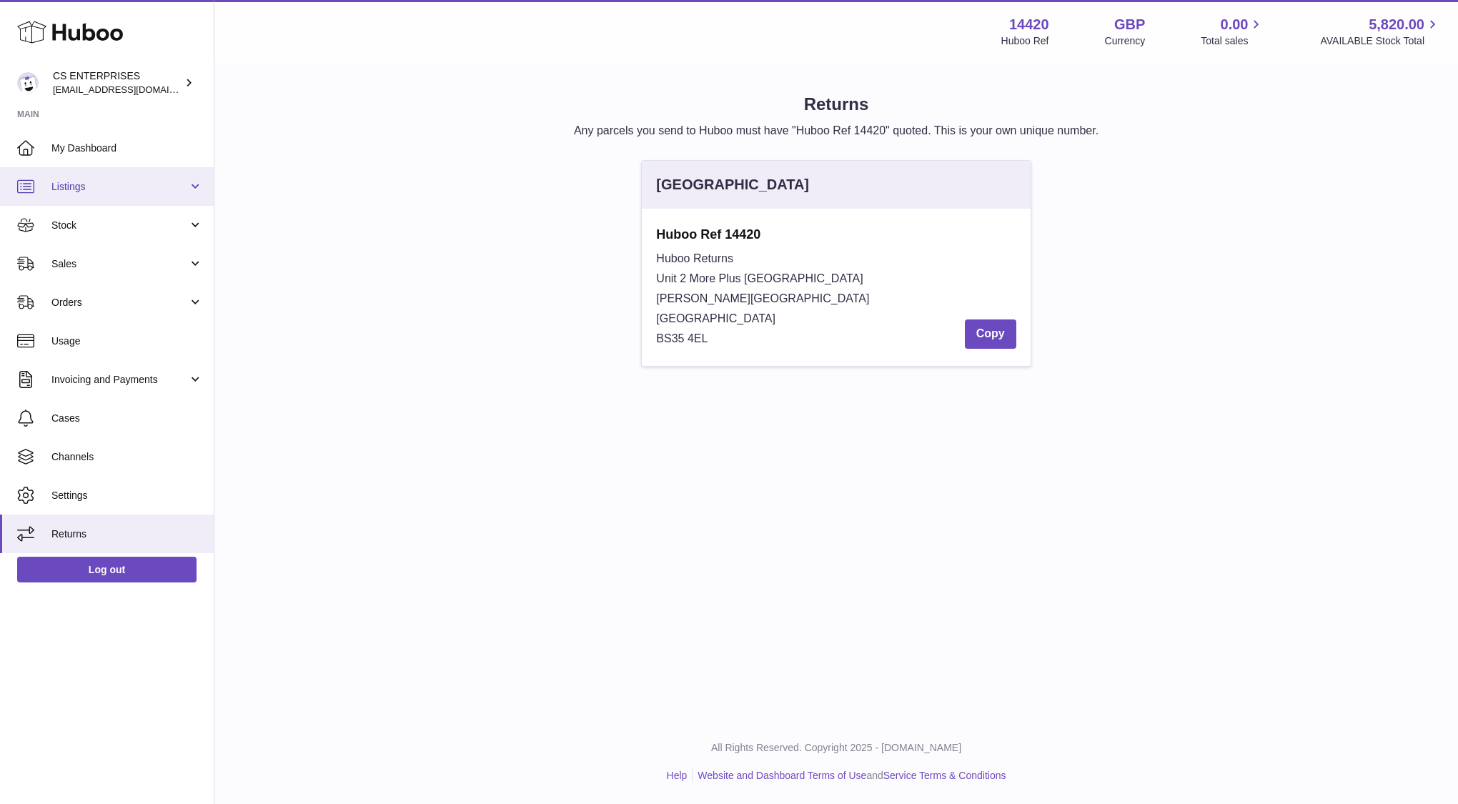
click at [100, 189] on span "Listings" at bounding box center [119, 187] width 136 height 14
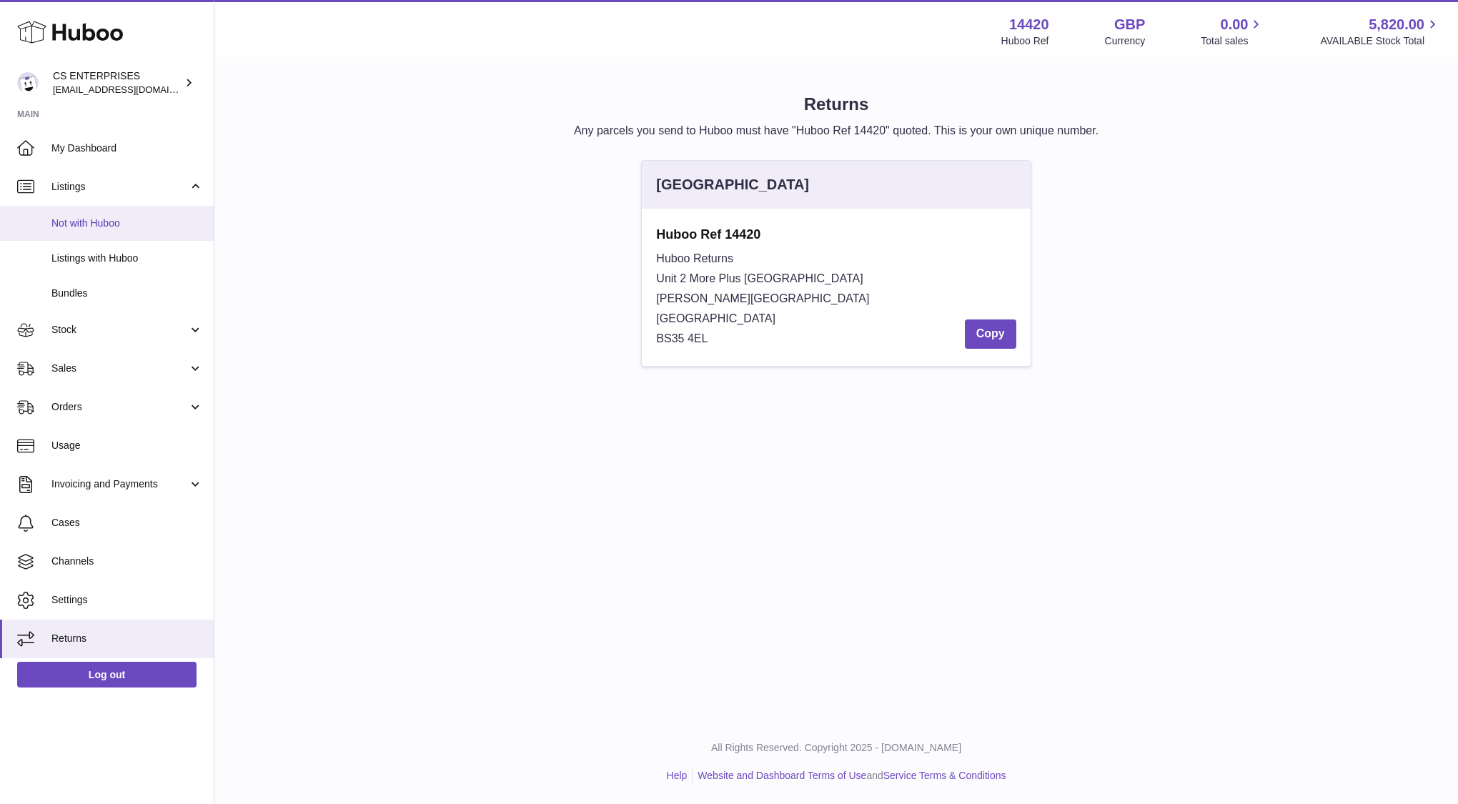
click at [94, 219] on span "Not with Huboo" at bounding box center [127, 224] width 152 height 14
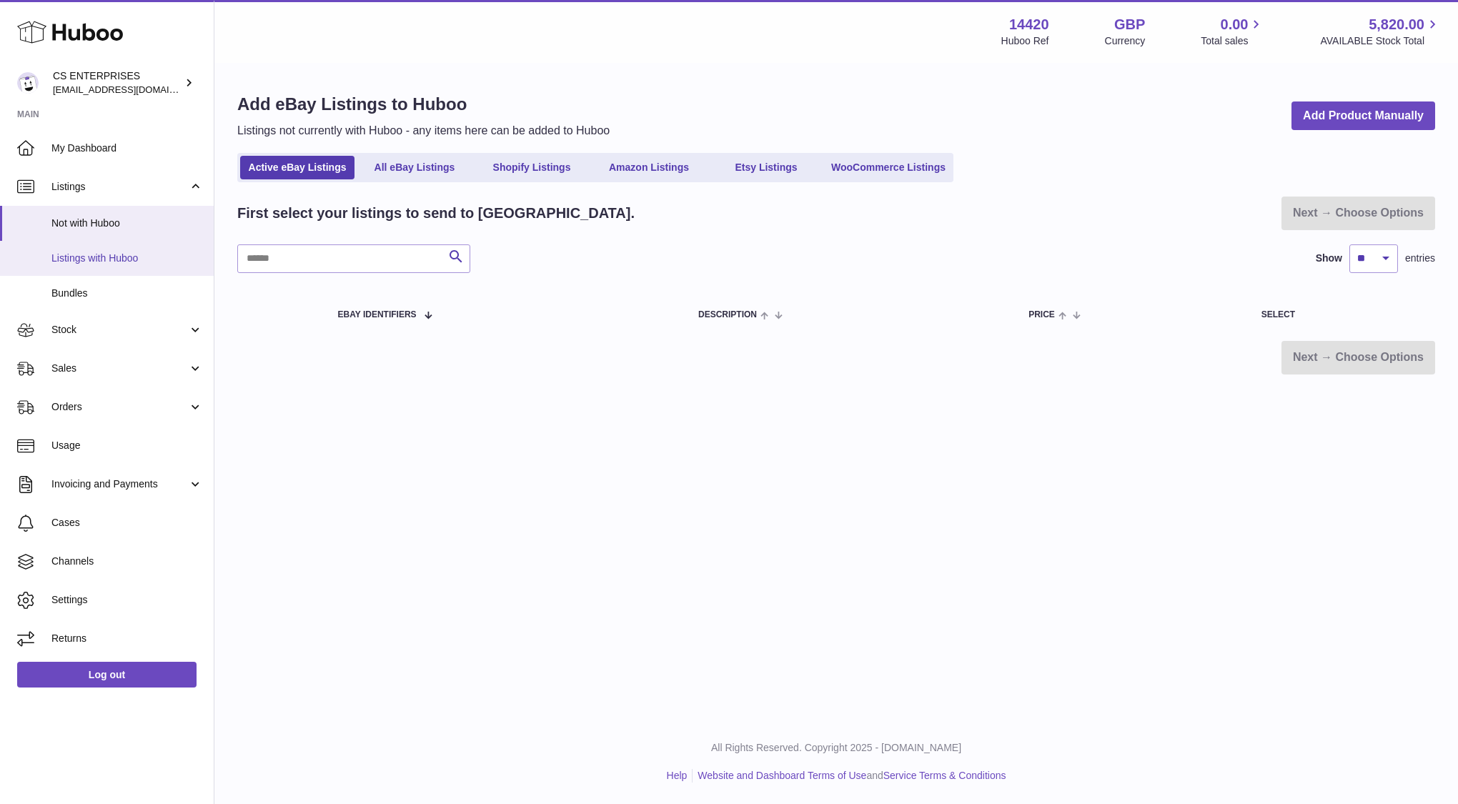
click at [117, 272] on link "Listings with Huboo" at bounding box center [107, 258] width 214 height 35
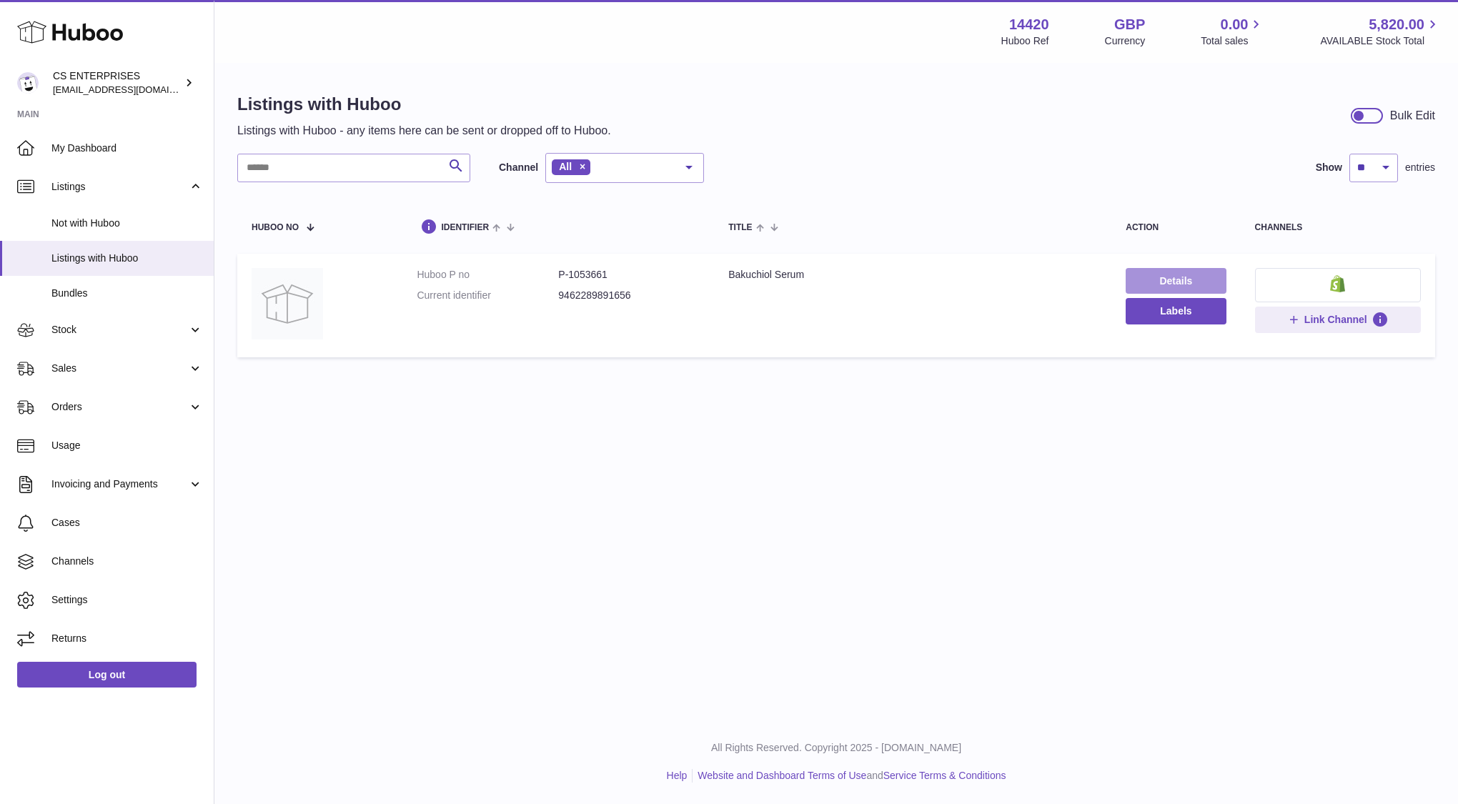
click at [1181, 281] on link "Details" at bounding box center [1176, 281] width 100 height 26
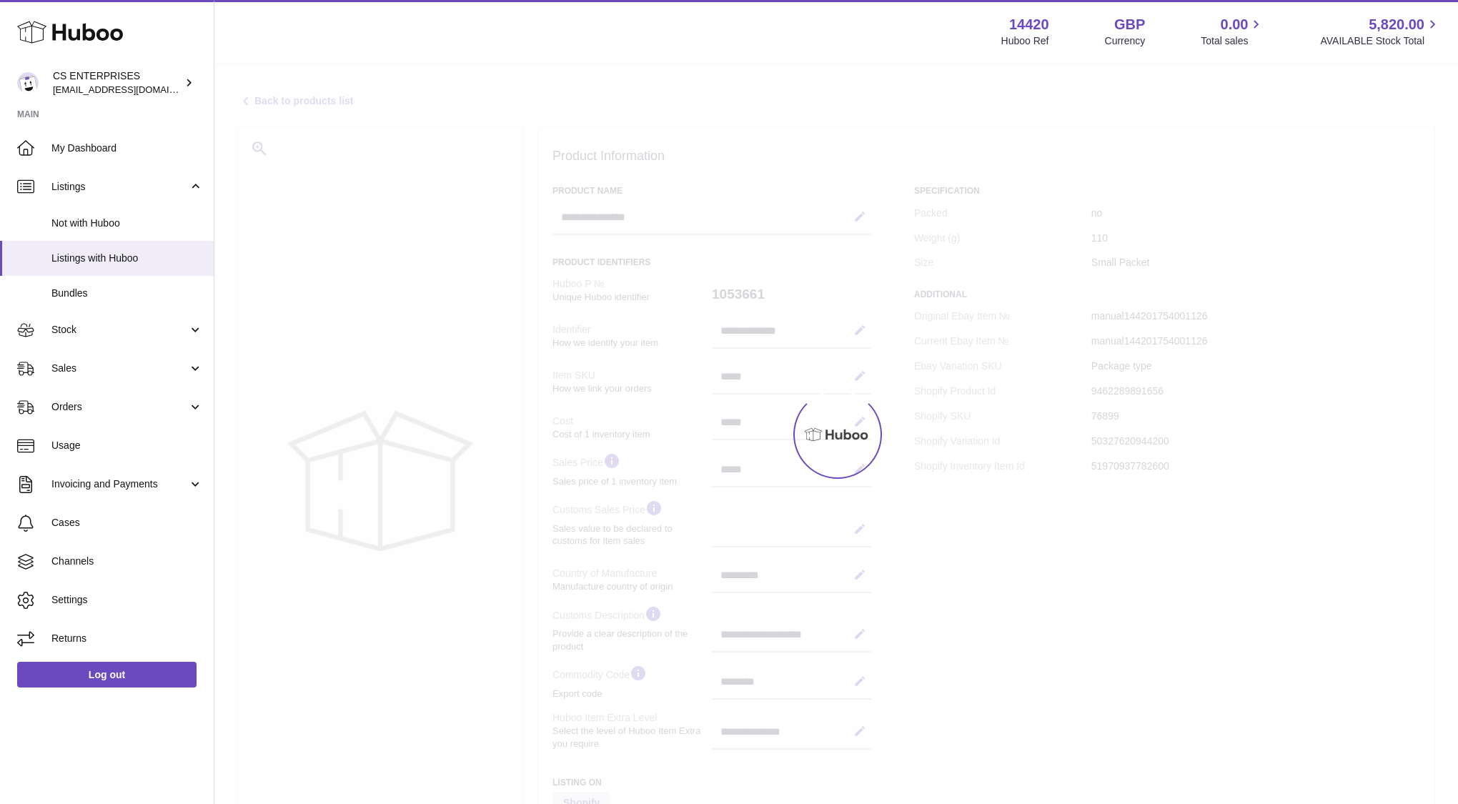
select select "***"
select select "****"
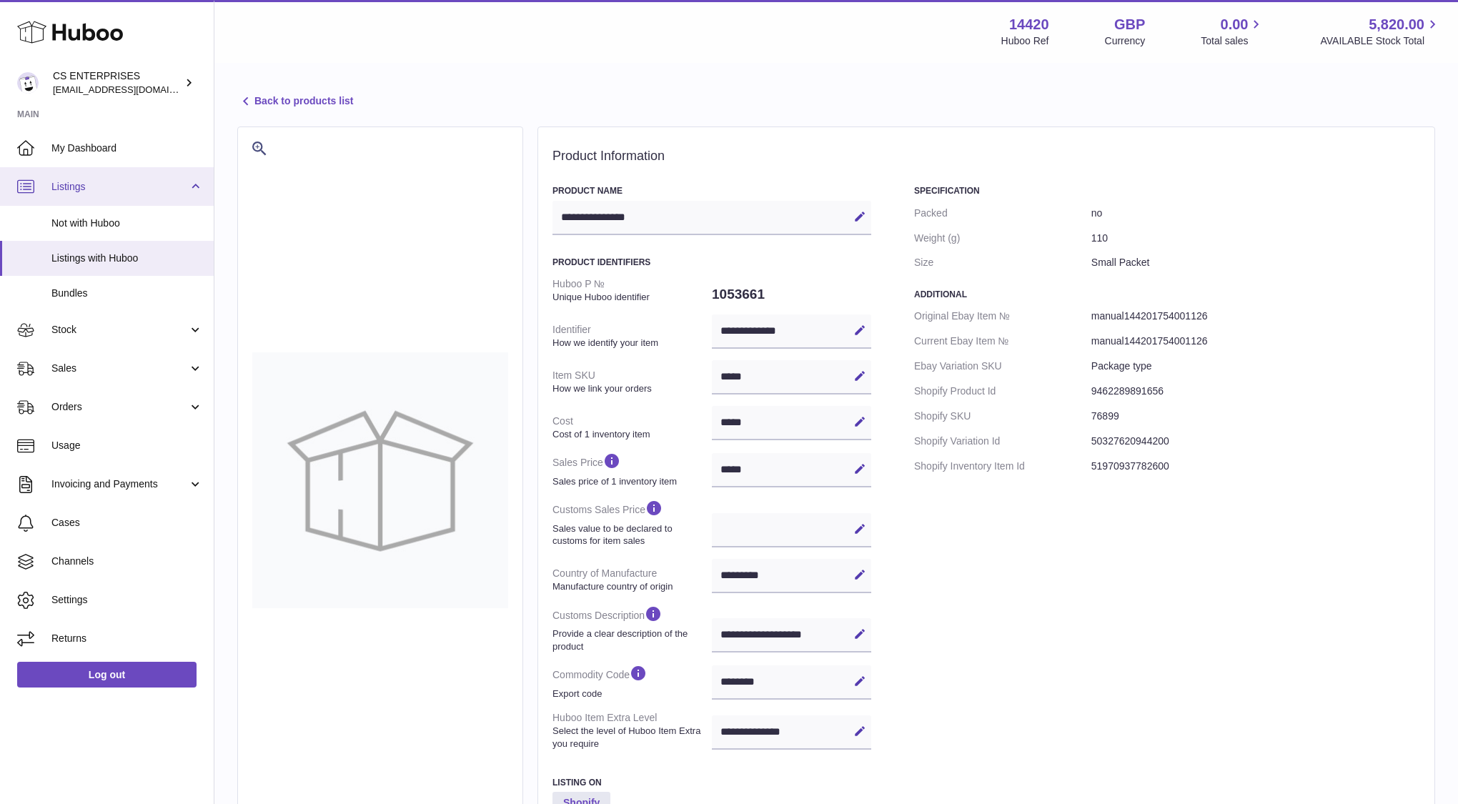
click at [119, 187] on span "Listings" at bounding box center [119, 187] width 136 height 14
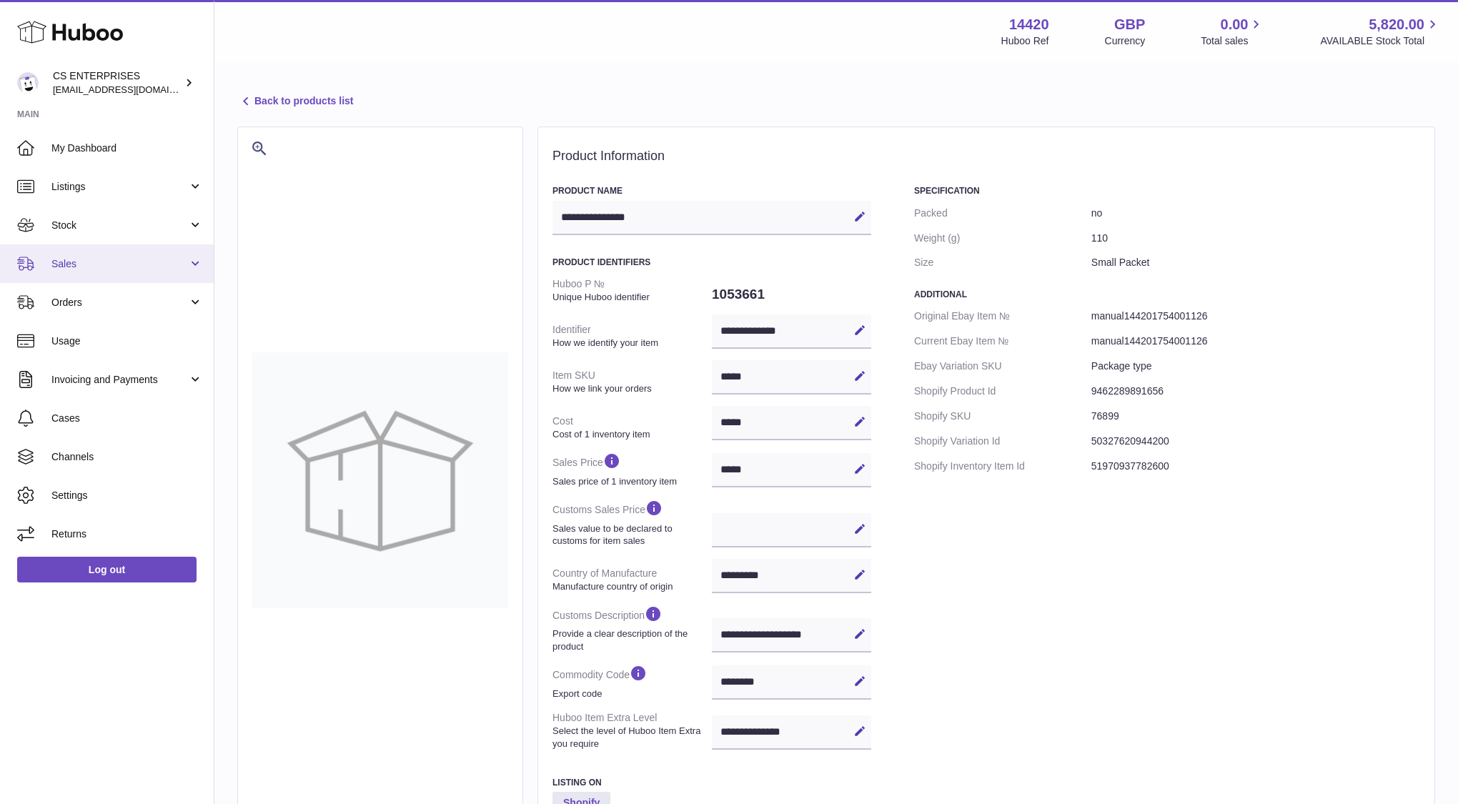
click at [106, 275] on link "Sales" at bounding box center [107, 263] width 214 height 39
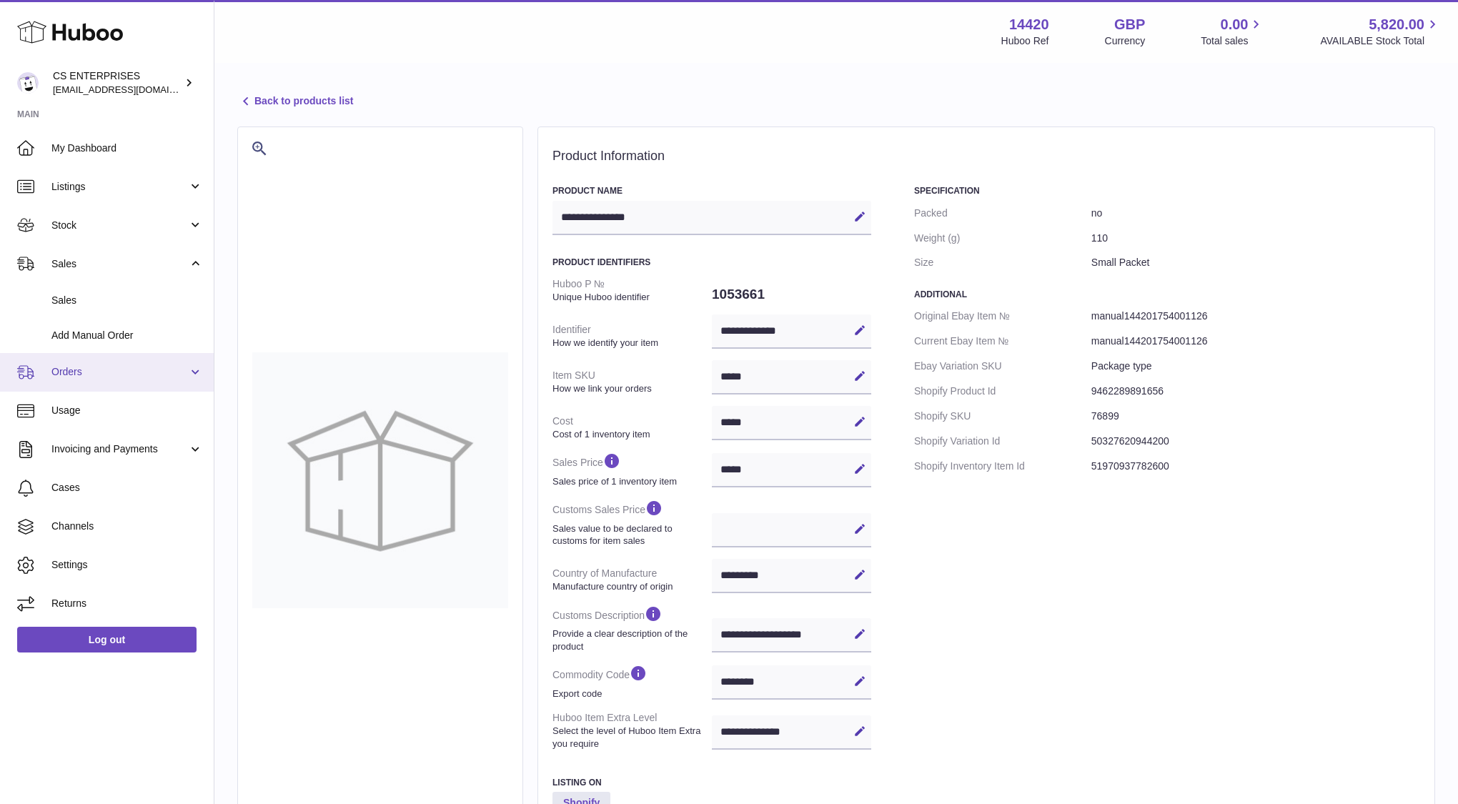
click at [110, 367] on span "Orders" at bounding box center [119, 372] width 136 height 14
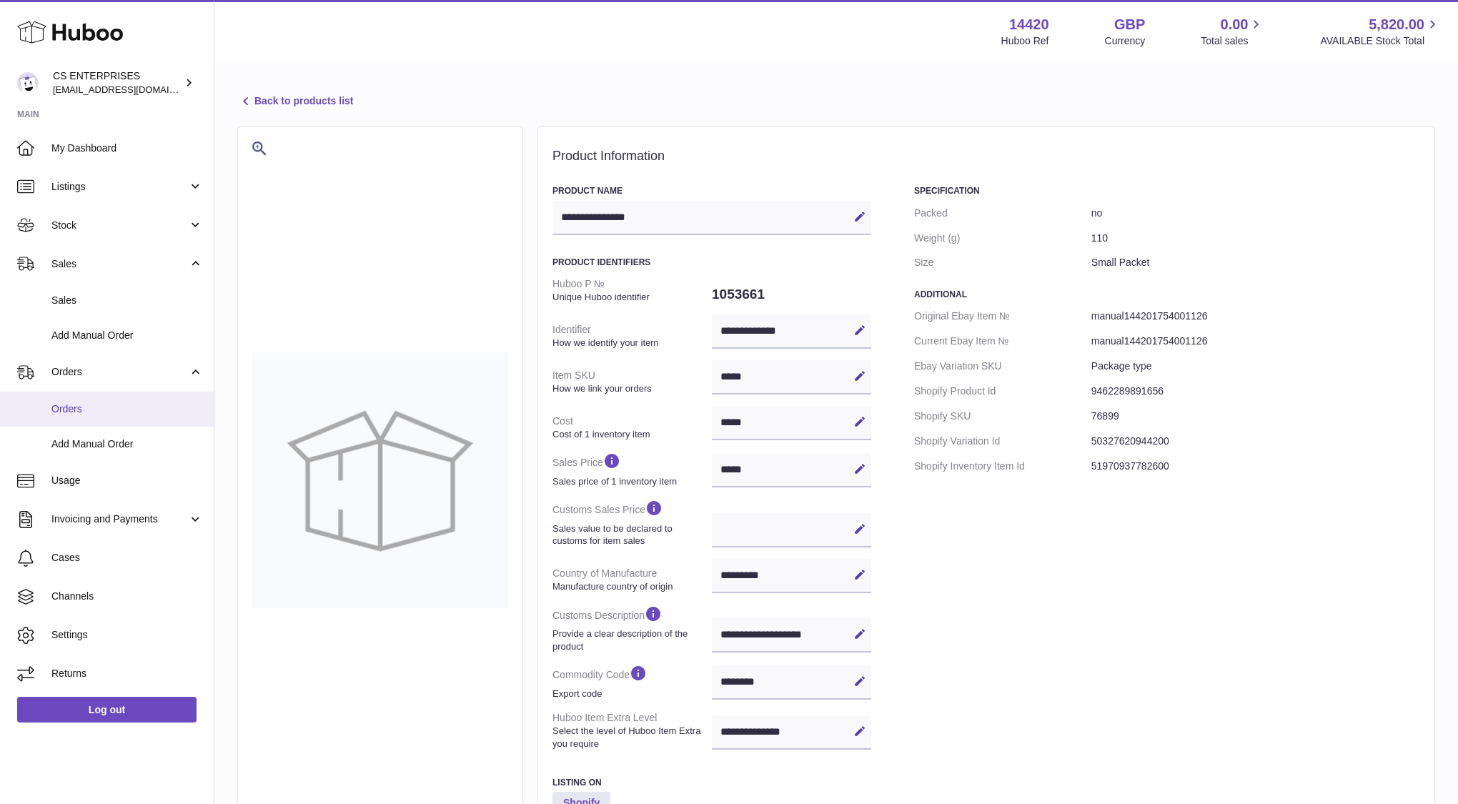
click at [104, 407] on span "Orders" at bounding box center [127, 409] width 152 height 14
